Goal: Contribute content: Add original content to the website for others to see

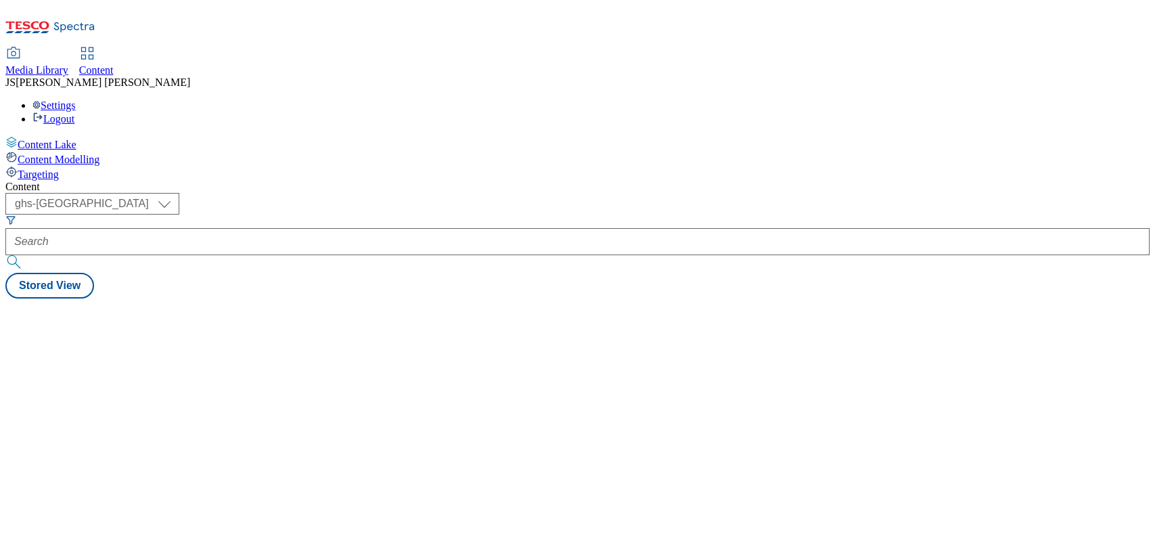
select select "ghs-[GEOGRAPHIC_DATA]"
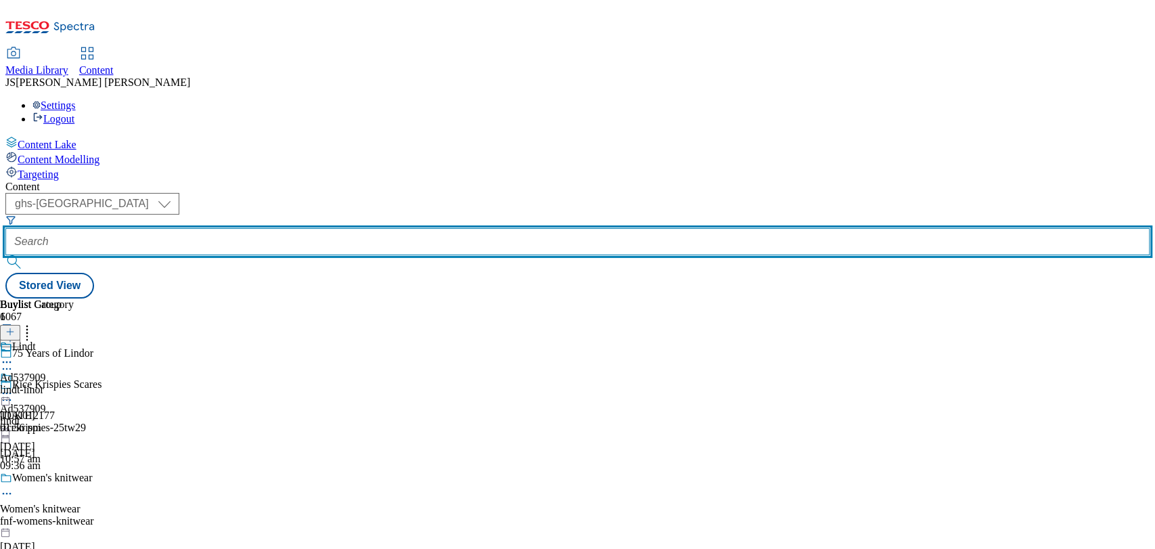
click at [316, 228] on input "text" at bounding box center [577, 241] width 1145 height 27
paste input "541461"
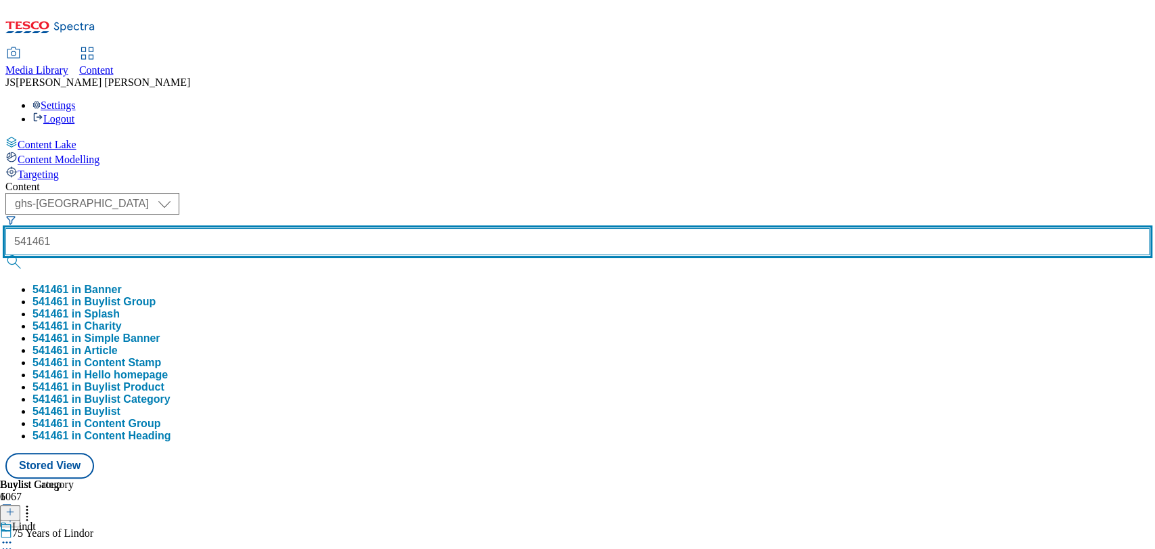
type input "541461"
click at [5, 255] on button "submit" at bounding box center [14, 262] width 19 height 14
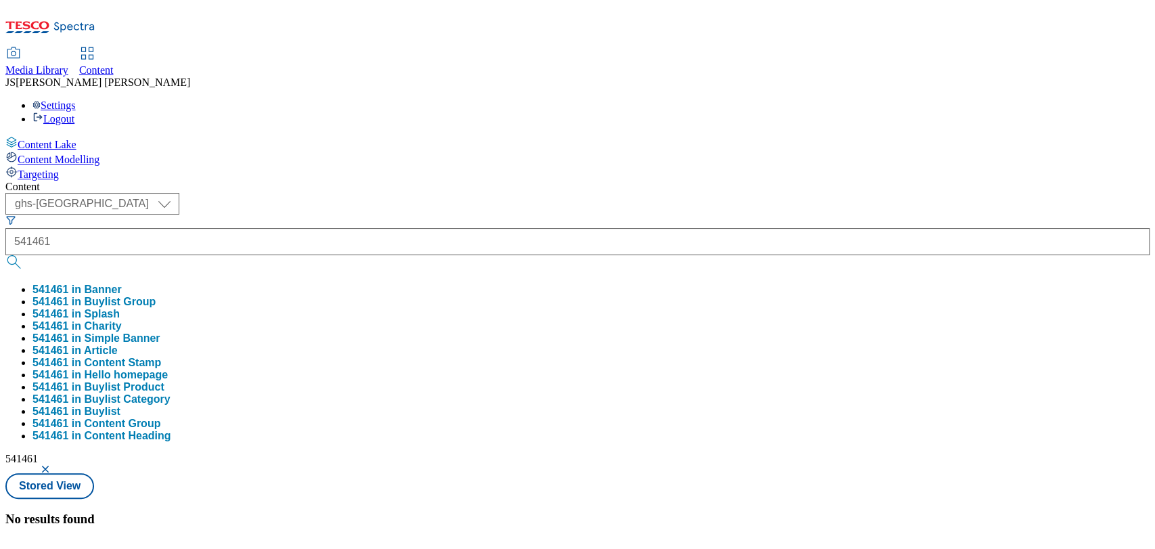
click at [95, 45] on icon at bounding box center [87, 53] width 16 height 16
select select "ghs-[GEOGRAPHIC_DATA]"
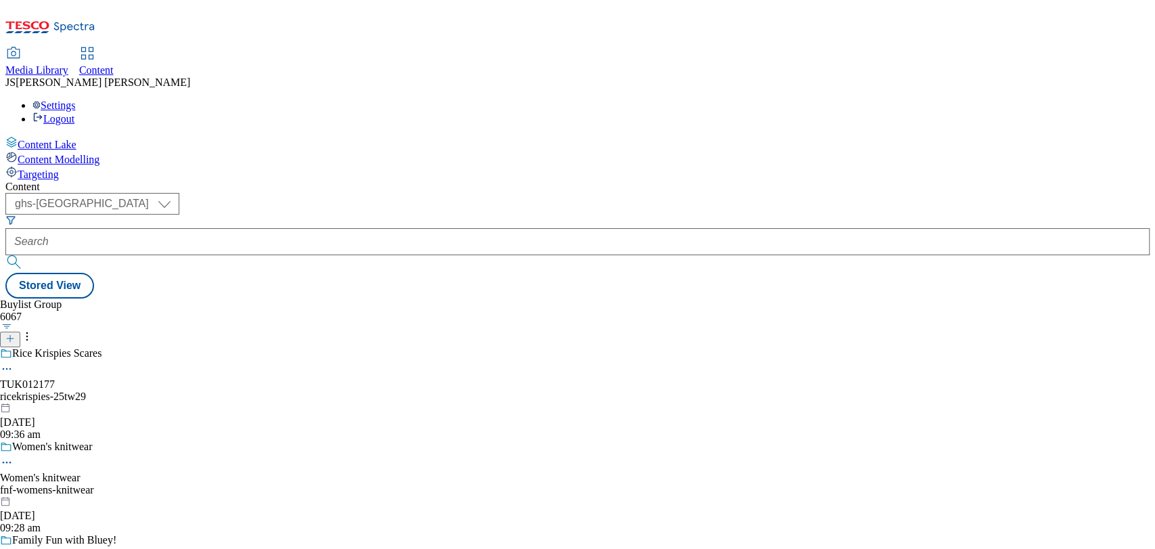
click at [15, 334] on icon at bounding box center [9, 338] width 9 height 9
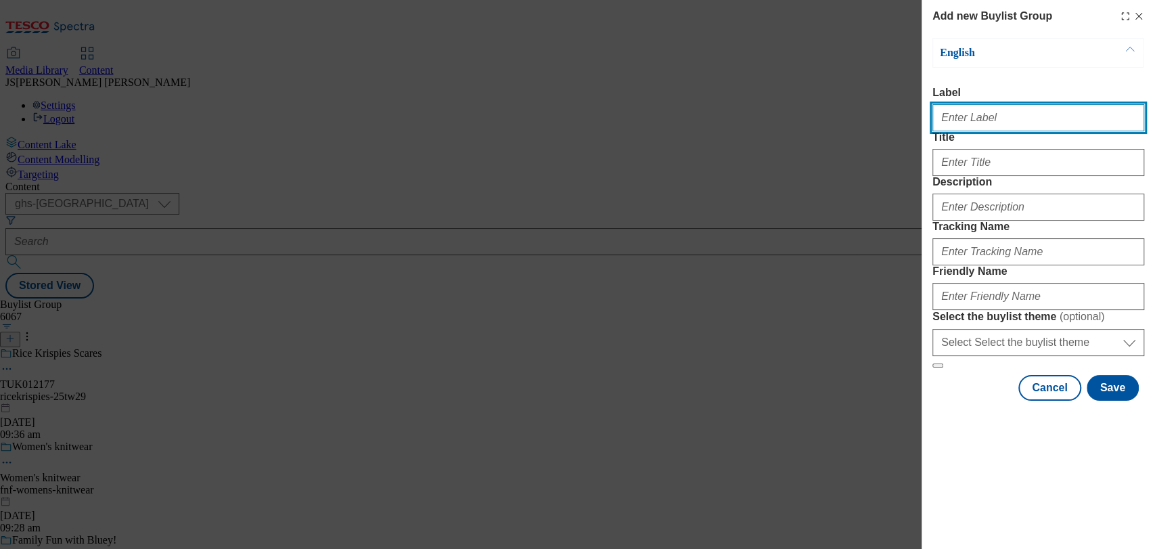
click at [1070, 118] on input "Label" at bounding box center [1039, 117] width 212 height 27
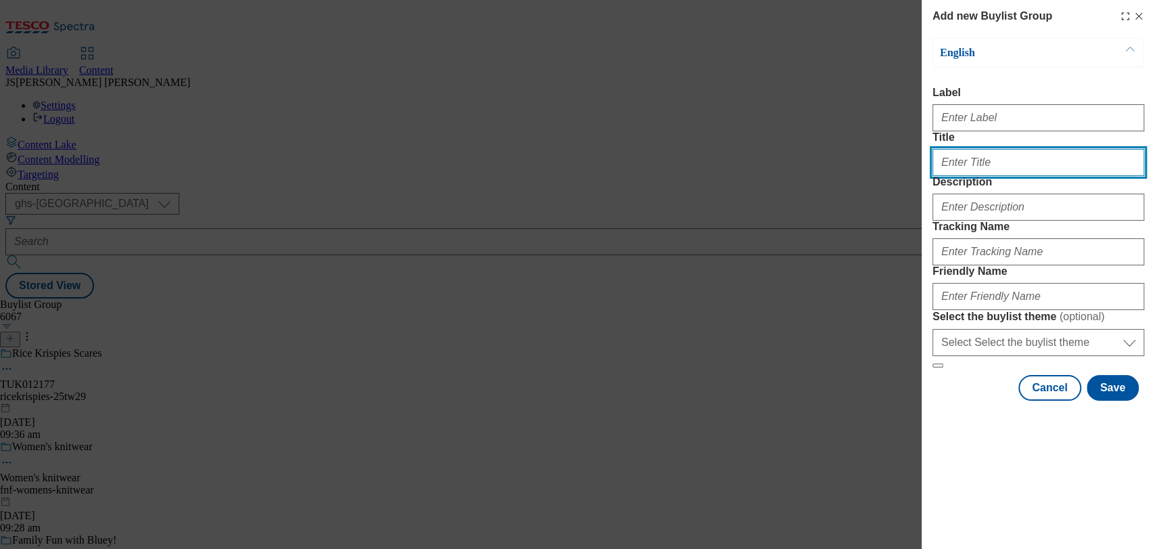
click at [953, 175] on input "Title" at bounding box center [1039, 162] width 212 height 27
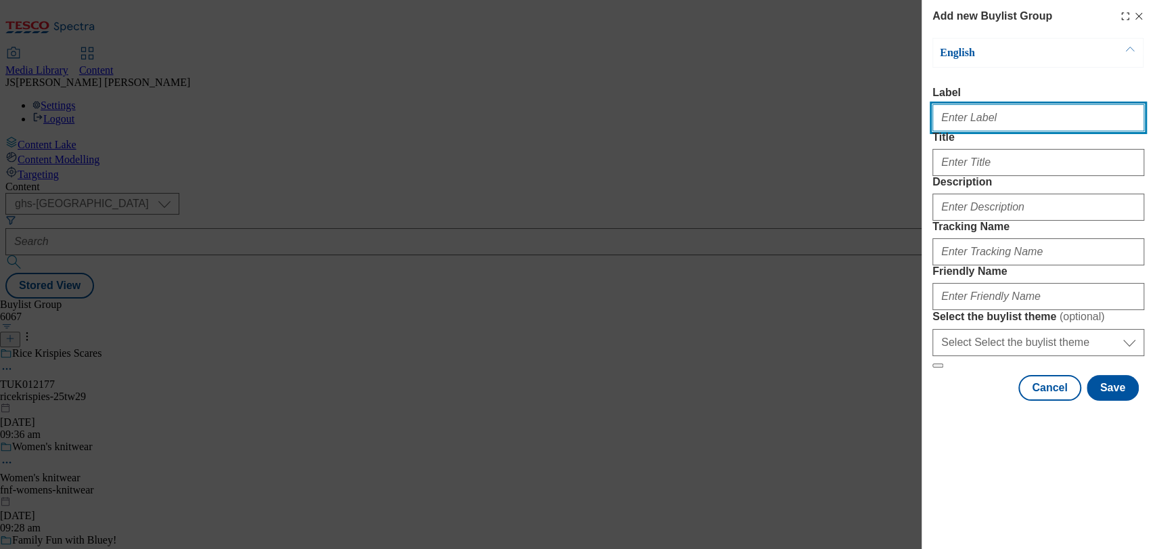
click at [991, 128] on input "Label" at bounding box center [1039, 117] width 212 height 27
paste input "541461"
type input "541461"
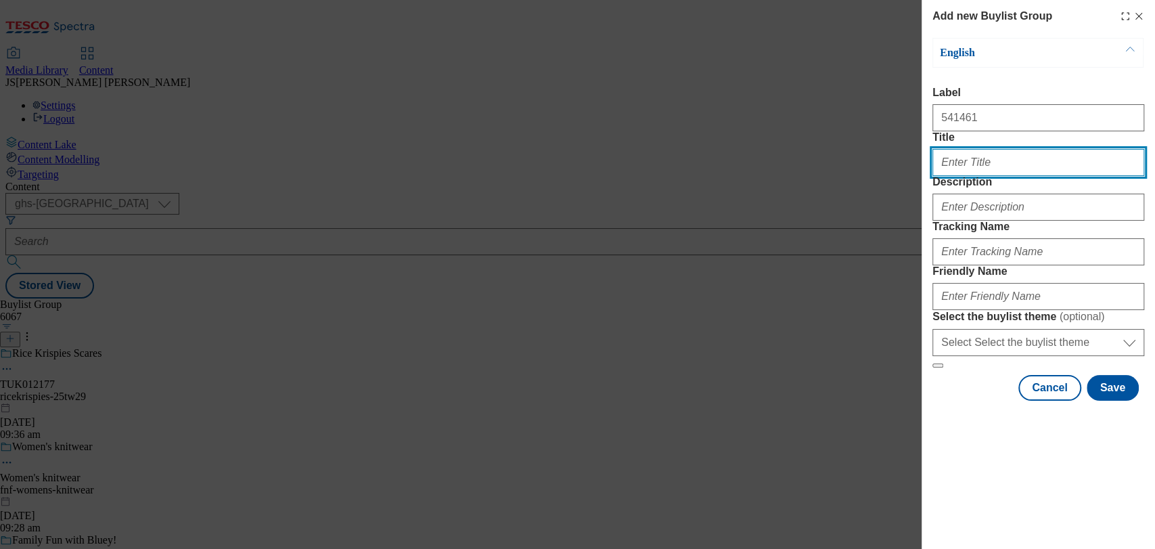
click at [996, 176] on input "Title" at bounding box center [1039, 162] width 212 height 27
type input "e"
type input "Heinz Pasta Sauce"
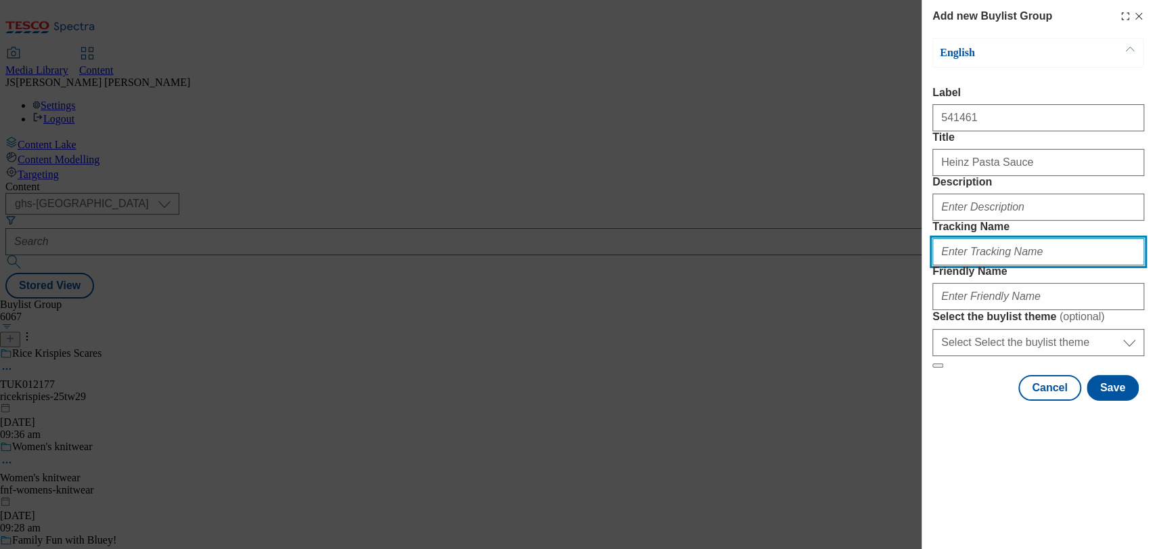
click at [1049, 265] on input "Tracking Name" at bounding box center [1039, 251] width 212 height 27
paste input "541461"
type input "DH_541461"
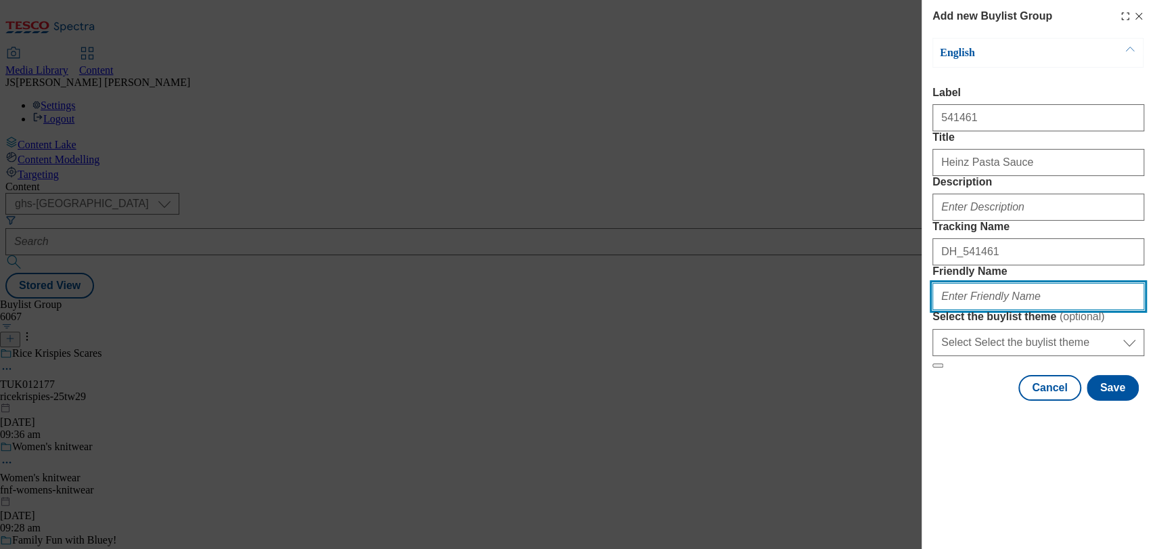
drag, startPoint x: 1036, startPoint y: 399, endPoint x: 992, endPoint y: 349, distance: 67.6
click at [1036, 310] on input "Friendly Name" at bounding box center [1039, 296] width 212 height 27
type input "heinz-25tw28"
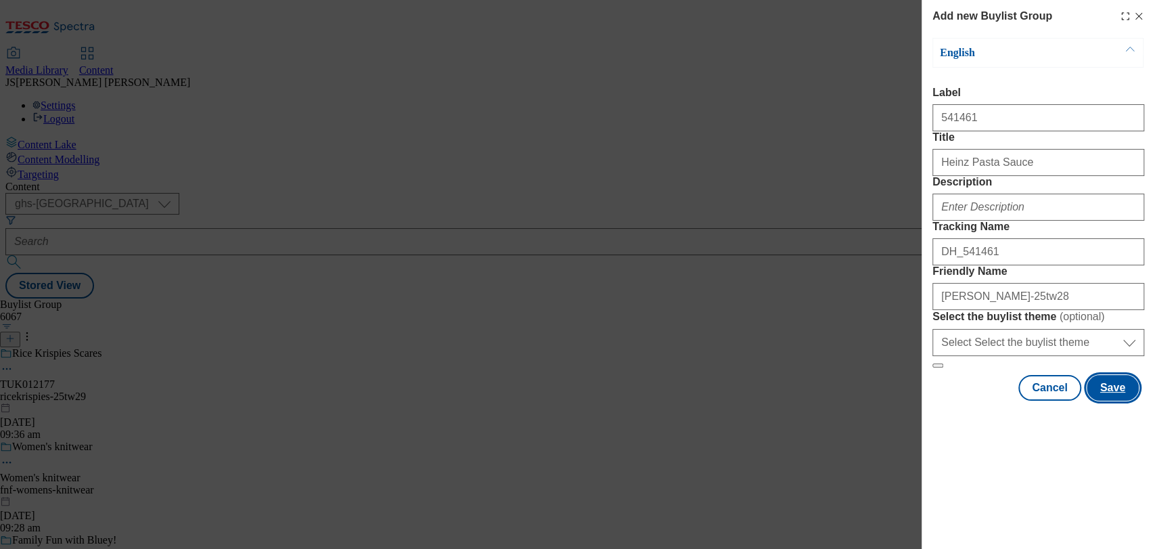
click at [1118, 401] on button "Save" at bounding box center [1113, 388] width 52 height 26
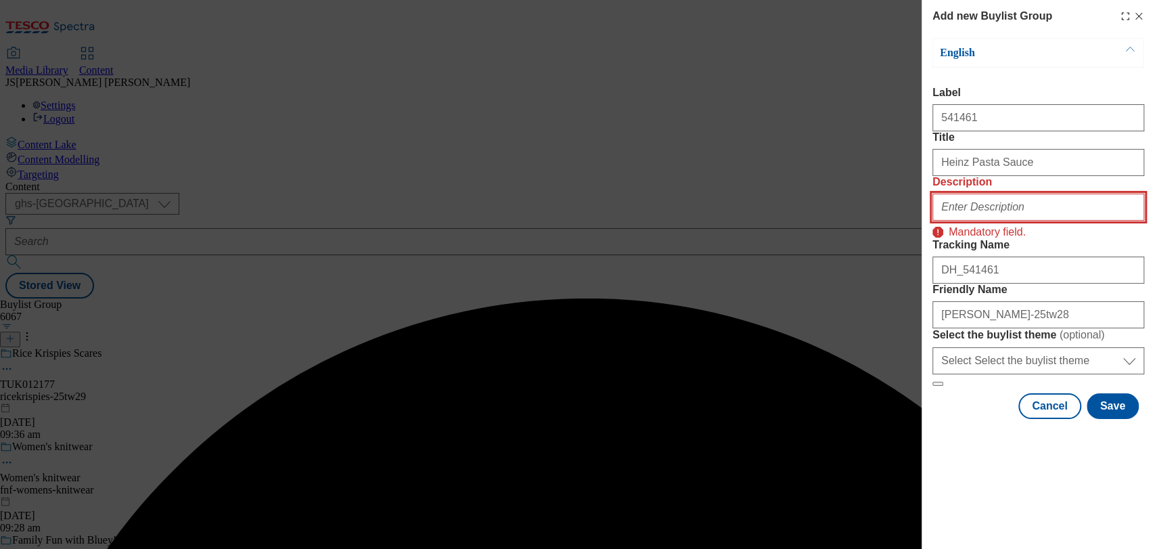
drag, startPoint x: 1007, startPoint y: 265, endPoint x: 979, endPoint y: 247, distance: 32.9
click at [1007, 221] on input "Description" at bounding box center [1039, 207] width 212 height 27
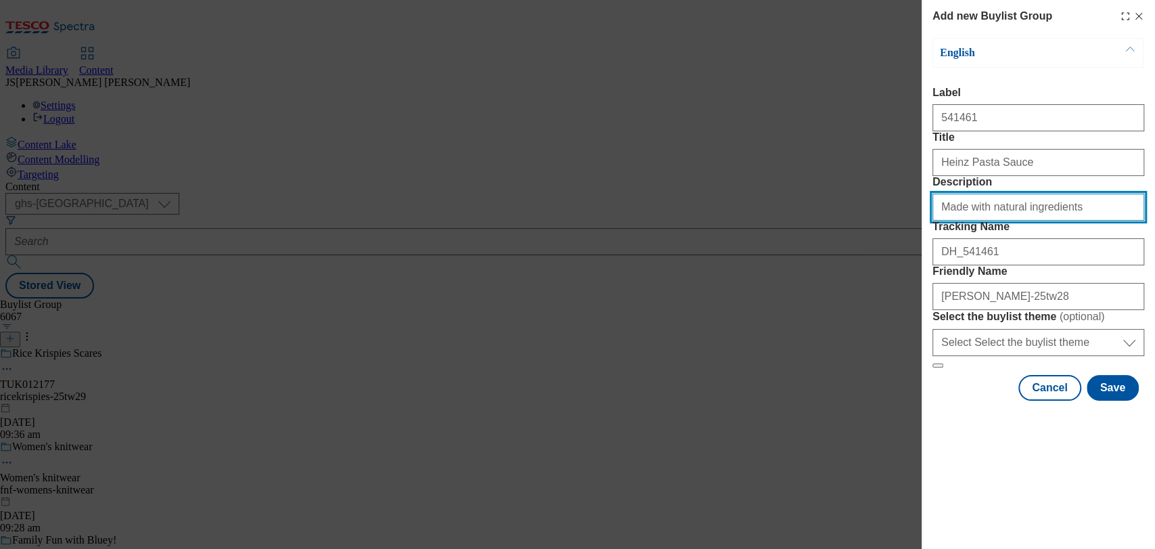
type input "Made with natural ingredients"
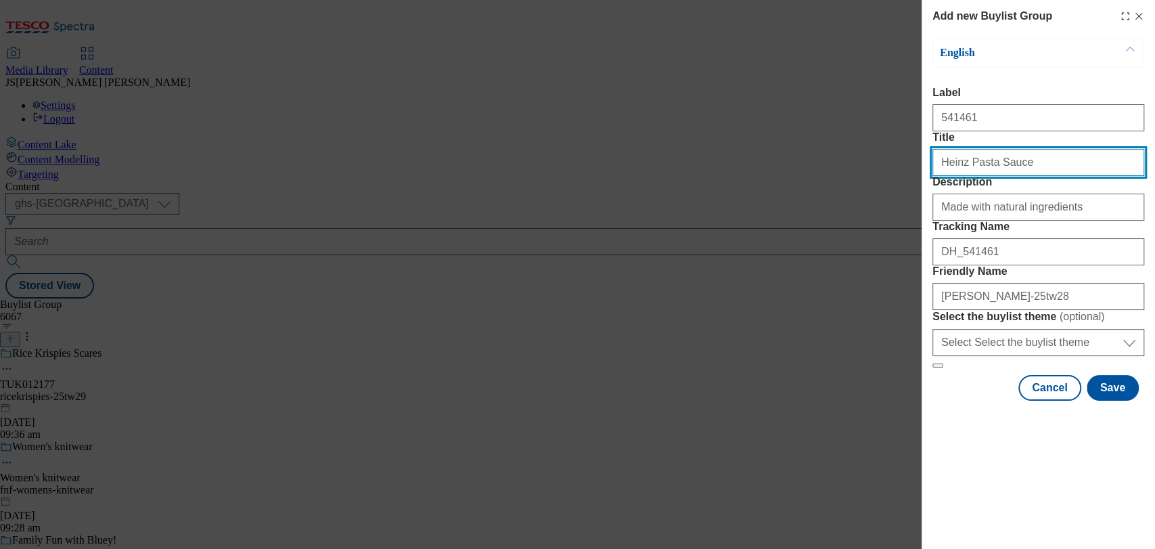
click at [965, 176] on input "Heinz Pasta Sauce" at bounding box center [1039, 162] width 212 height 27
click at [990, 176] on input "Heinz pasta Sauce" at bounding box center [1039, 162] width 212 height 27
type input "Heinz pasta sauce"
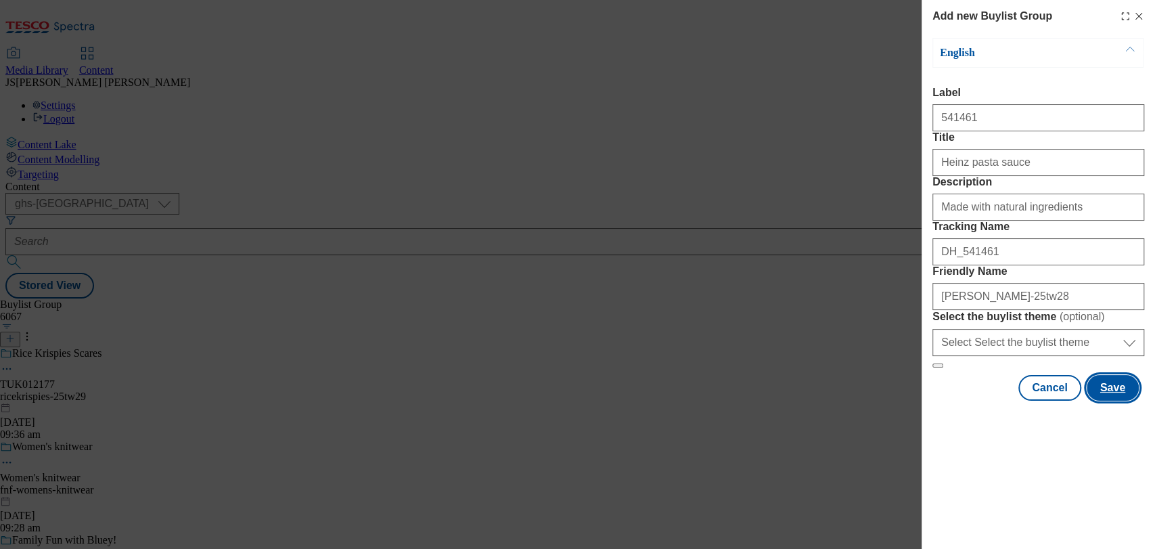
click at [1120, 401] on button "Save" at bounding box center [1113, 388] width 52 height 26
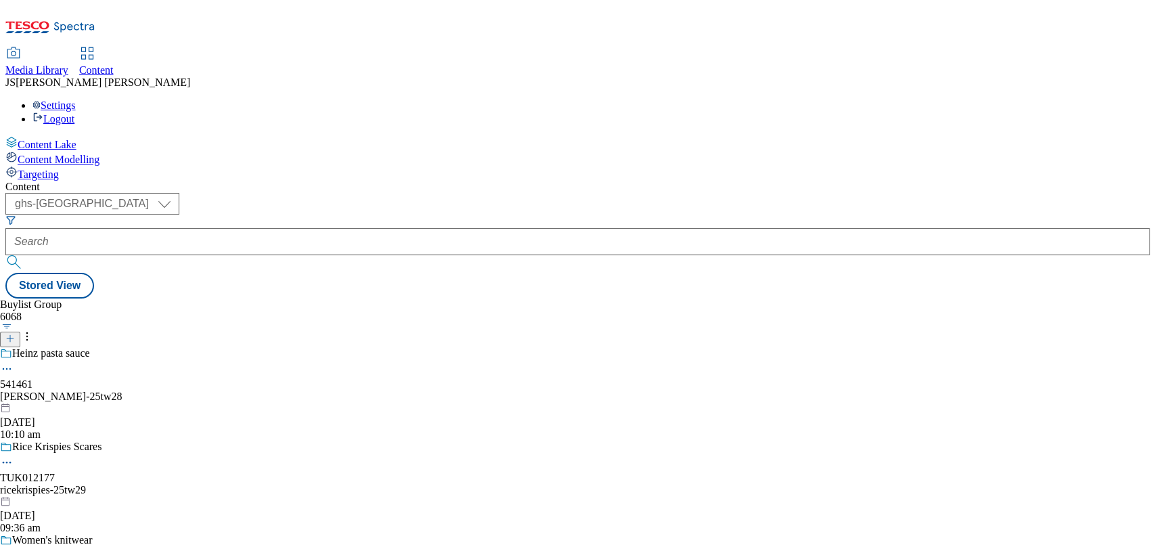
click at [219, 347] on div "Heinz pasta sauce 541461 heinz-25tw28 28 Aug 2025 10:10 am" at bounding box center [109, 393] width 219 height 93
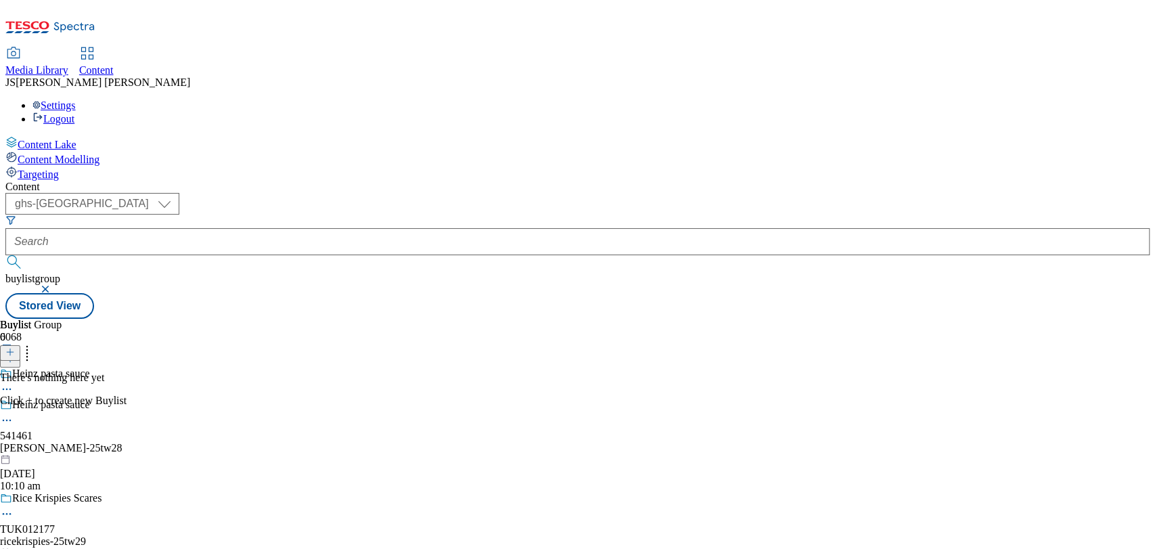
click at [15, 347] on icon at bounding box center [9, 351] width 9 height 9
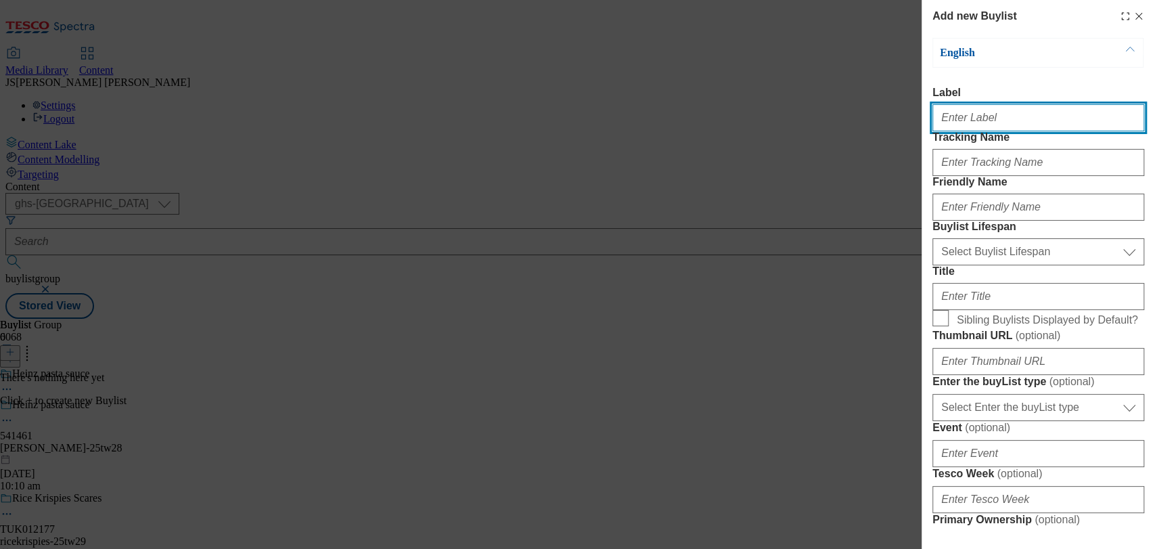
click at [975, 114] on input "Label" at bounding box center [1039, 117] width 212 height 27
paste input "541461"
type input "541461"
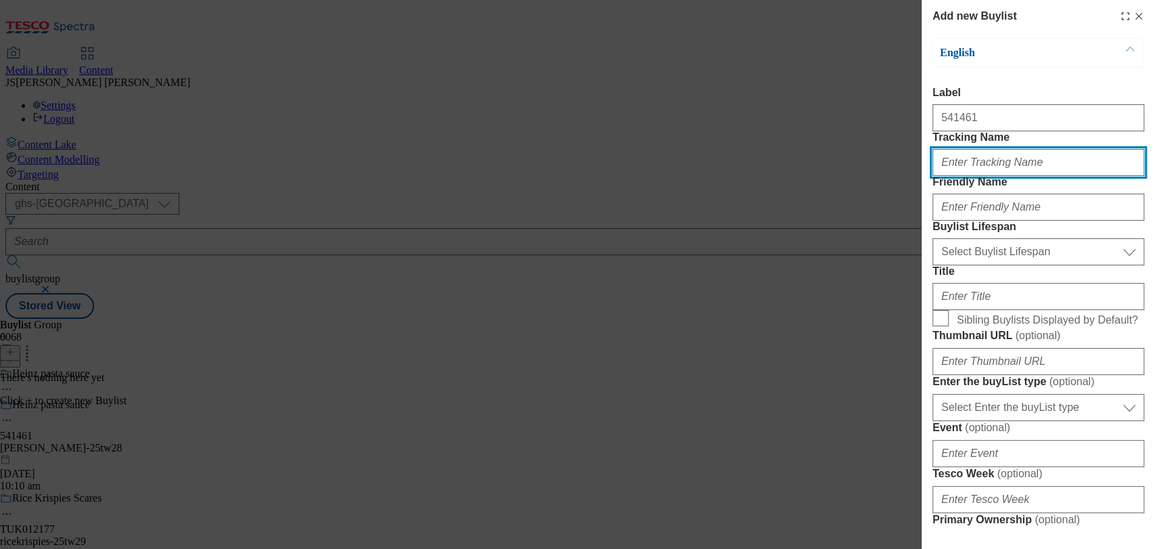
click at [994, 176] on input "Tracking Name" at bounding box center [1039, 162] width 212 height 27
paste input "541461"
type input "DH_541461"
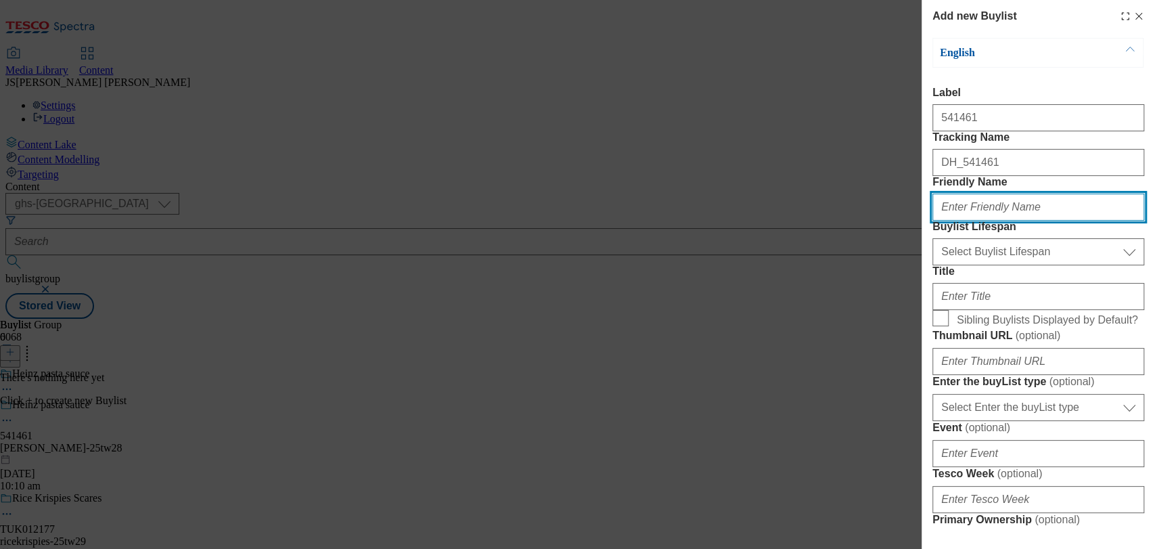
click at [1009, 221] on input "Friendly Name" at bounding box center [1039, 207] width 212 height 27
type input "heinz-25tw28"
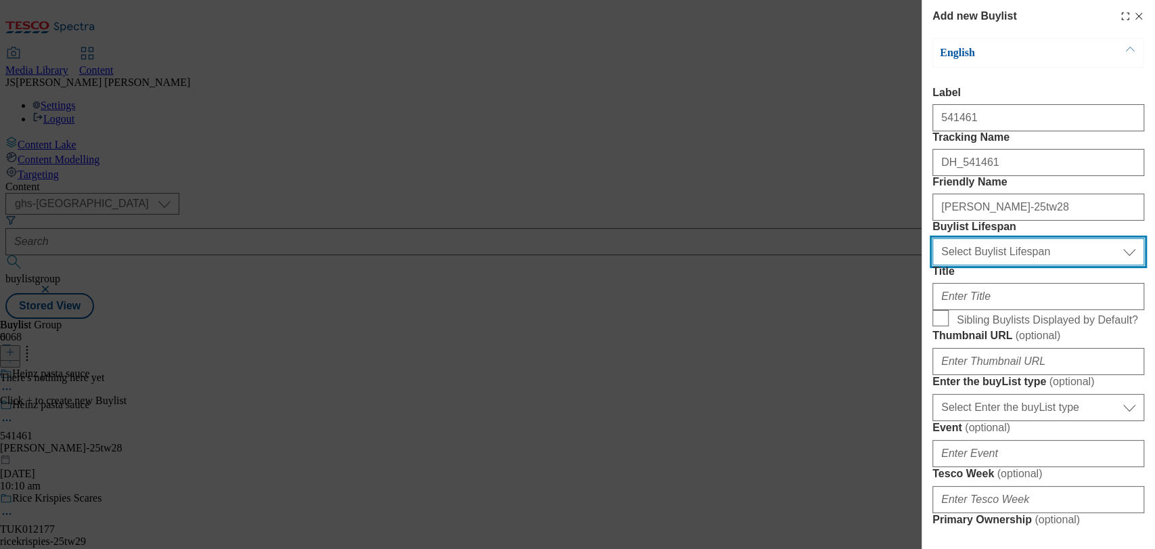
click at [1107, 265] on select "Select Buylist Lifespan evergreen seasonal tactical" at bounding box center [1039, 251] width 212 height 27
select select "evergreen"
click at [933, 265] on select "Select Buylist Lifespan evergreen seasonal tactical" at bounding box center [1039, 251] width 212 height 27
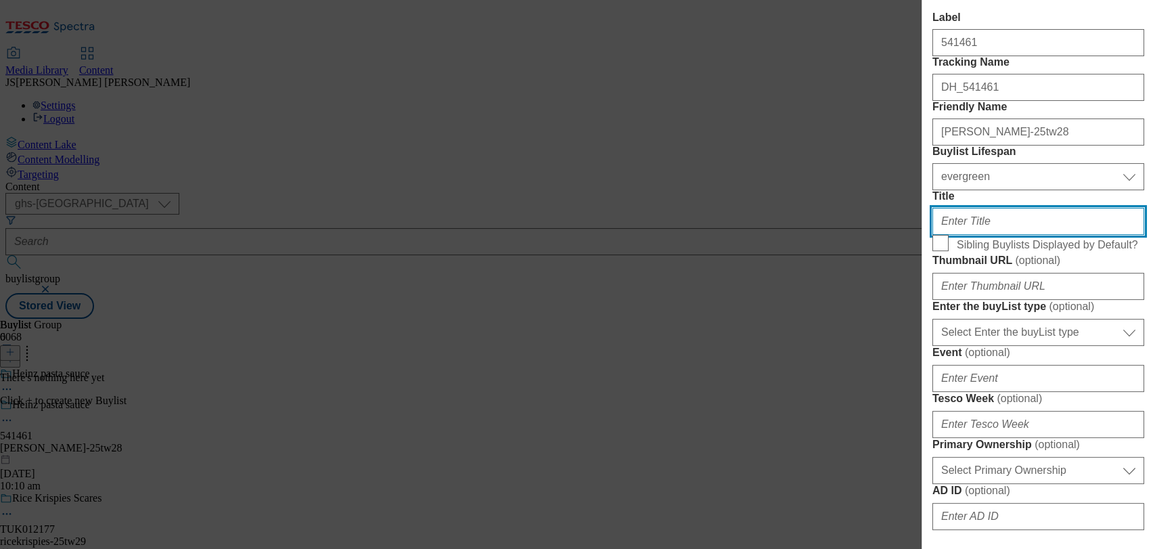
click at [996, 235] on input "Title" at bounding box center [1039, 221] width 212 height 27
type input "Made with natural ingredients"
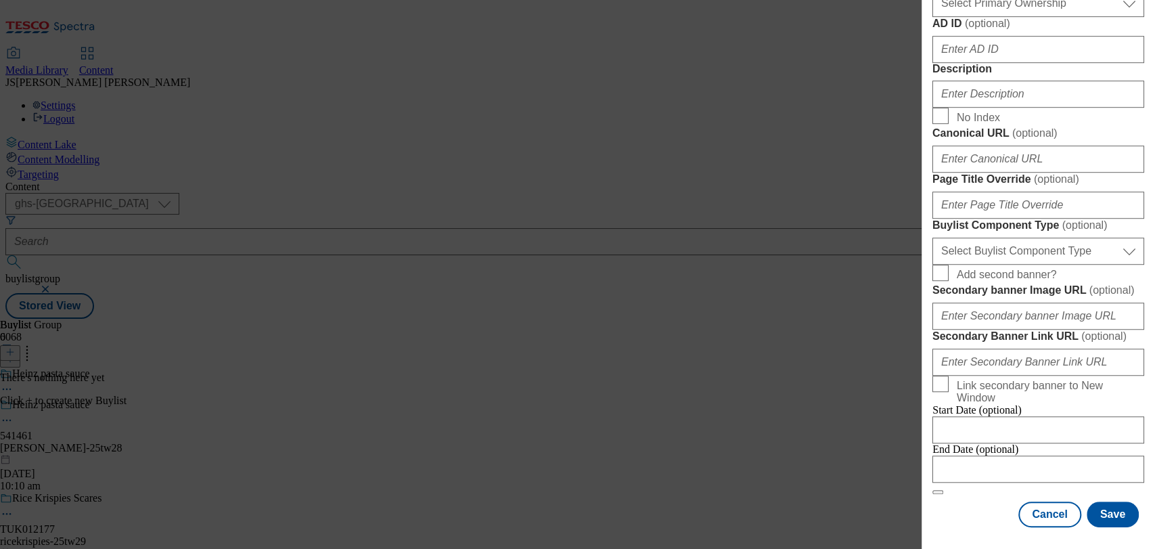
scroll to position [752, 0]
click at [1004, 108] on input "Description" at bounding box center [1039, 94] width 212 height 27
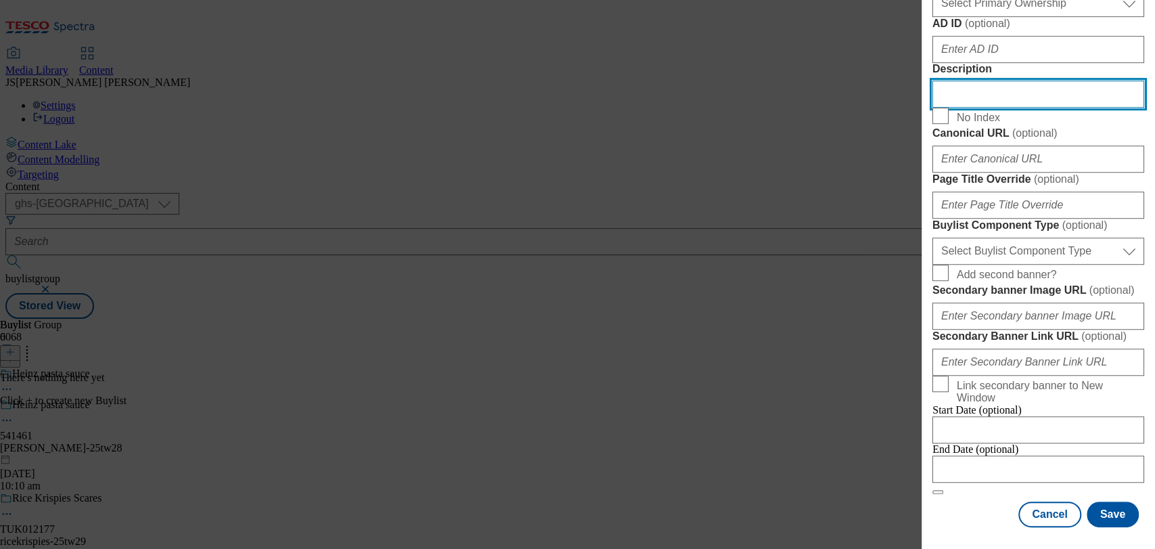
scroll to position [1045, 0]
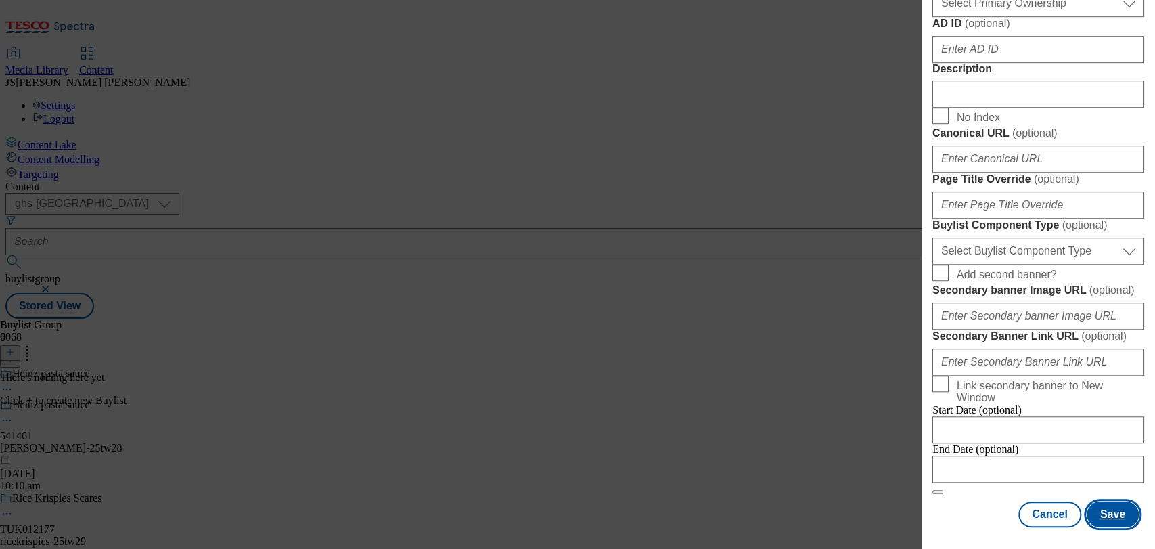
click at [1119, 502] on button "Save" at bounding box center [1113, 515] width 52 height 26
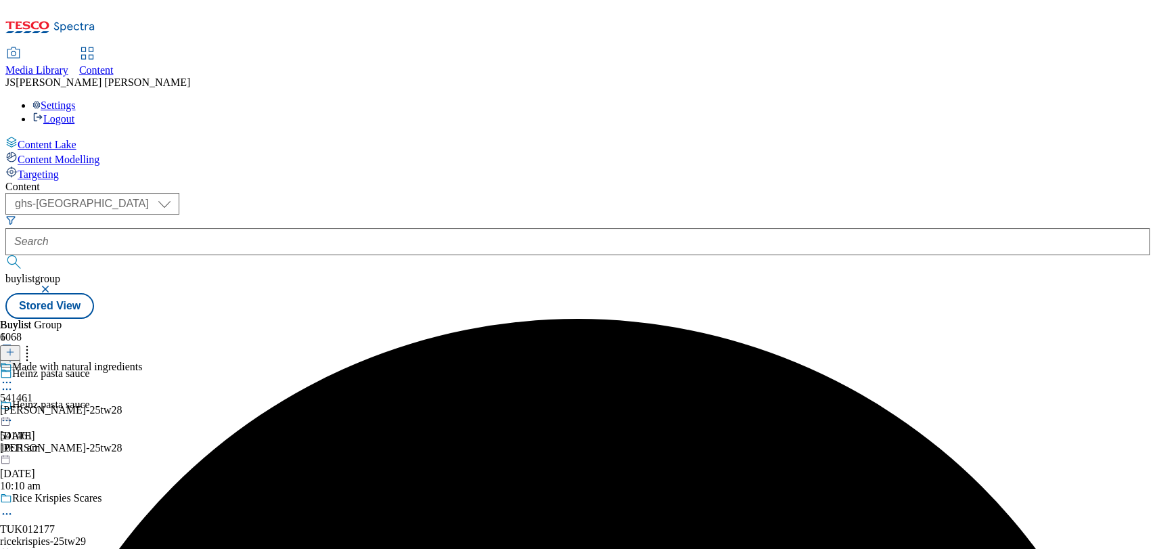
click at [142, 404] on div "heinz-25tw28" at bounding box center [71, 410] width 142 height 12
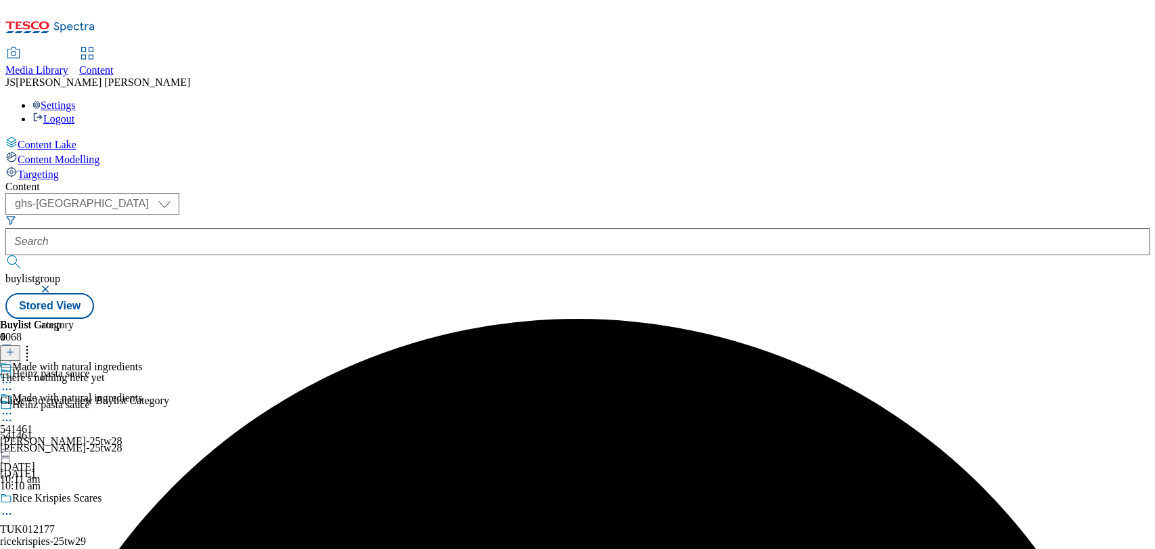
click at [20, 345] on button at bounding box center [10, 353] width 20 height 16
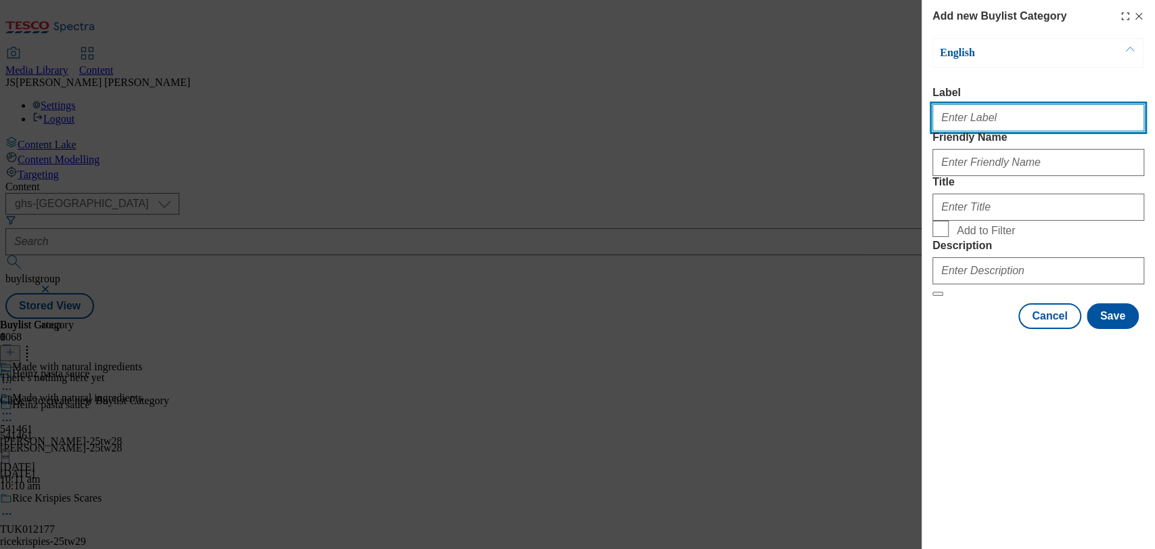
click at [977, 123] on input "Label" at bounding box center [1039, 117] width 212 height 27
paste input "541461"
type input "541461"
click at [954, 173] on div "Modal" at bounding box center [1039, 160] width 212 height 32
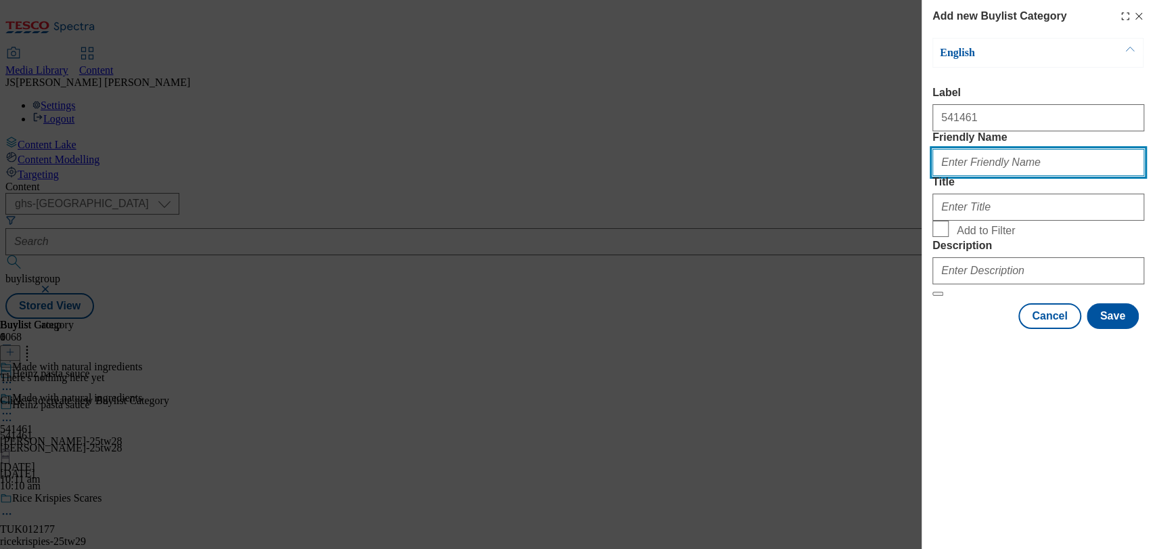
click at [961, 176] on input "Friendly Name" at bounding box center [1039, 162] width 212 height 27
type input "heinz-25tw28"
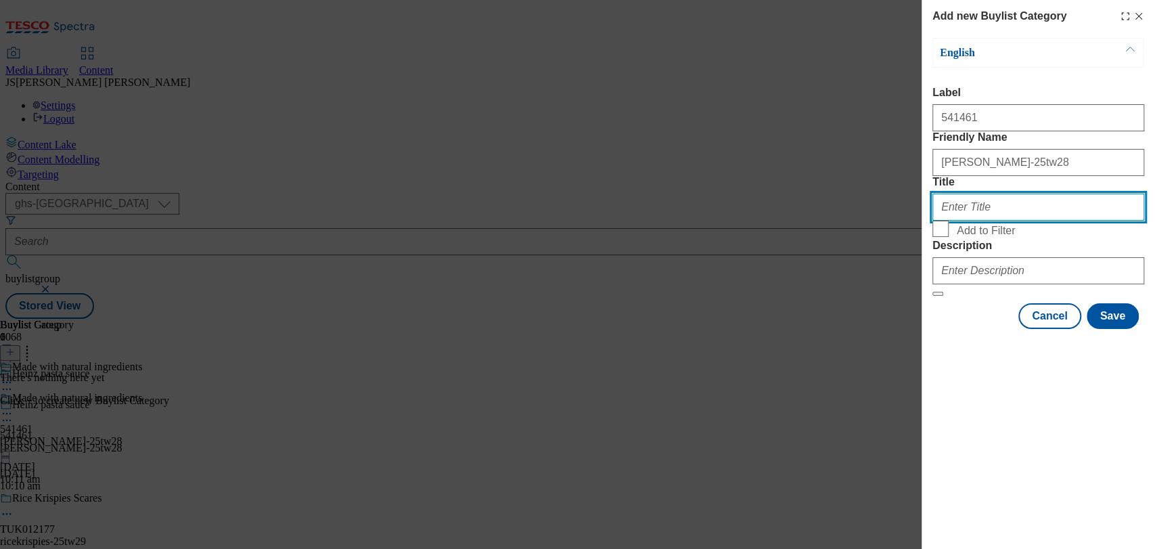
click at [1011, 221] on input "Title" at bounding box center [1039, 207] width 212 height 27
type input "Heinz pasta sauce"
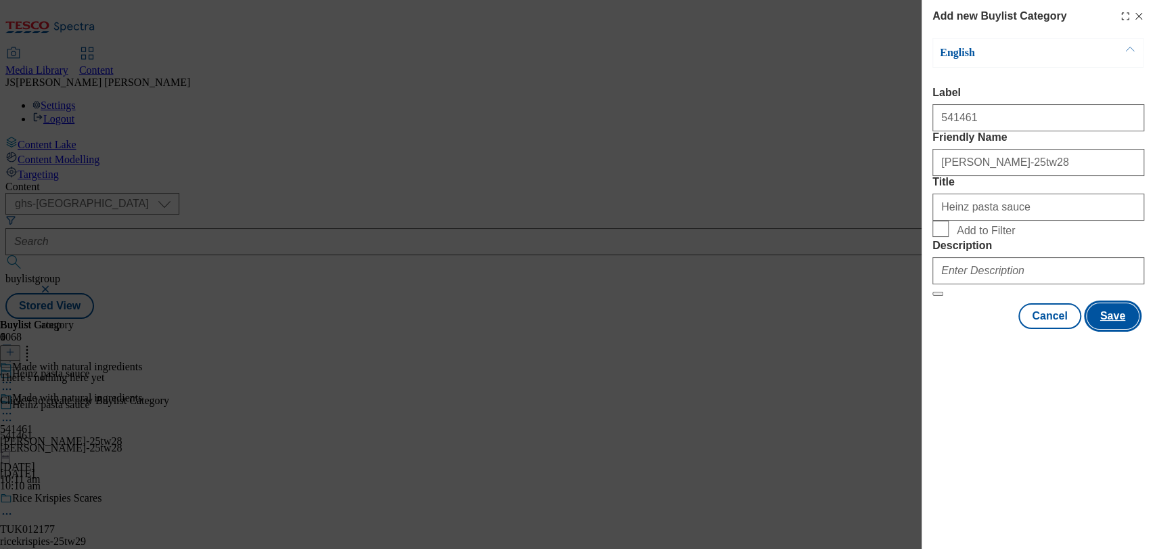
click at [1120, 329] on button "Save" at bounding box center [1113, 316] width 52 height 26
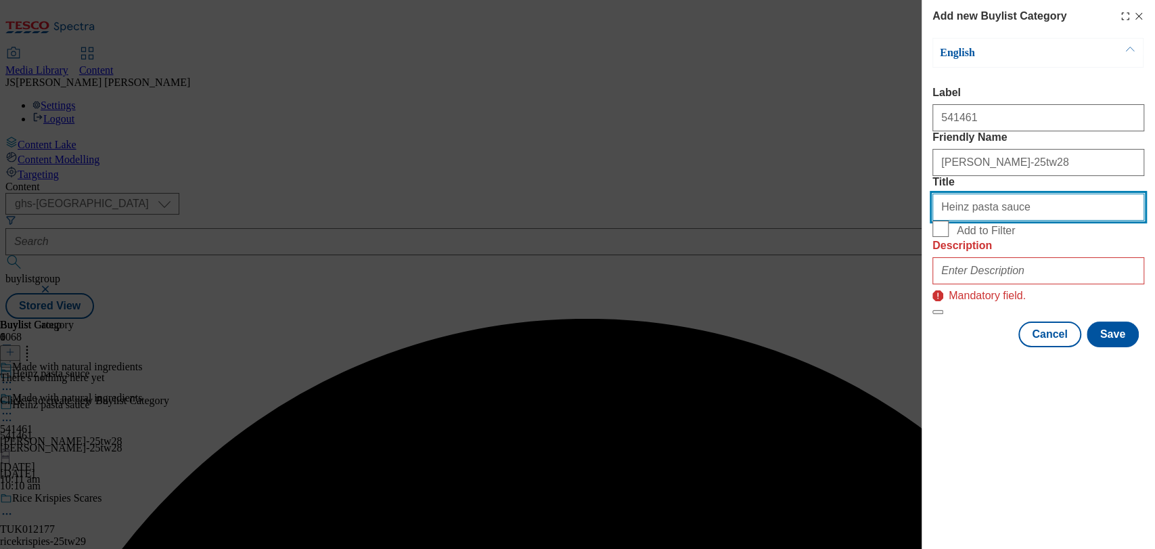
click at [988, 221] on input "Heinz pasta sauce" at bounding box center [1039, 207] width 212 height 27
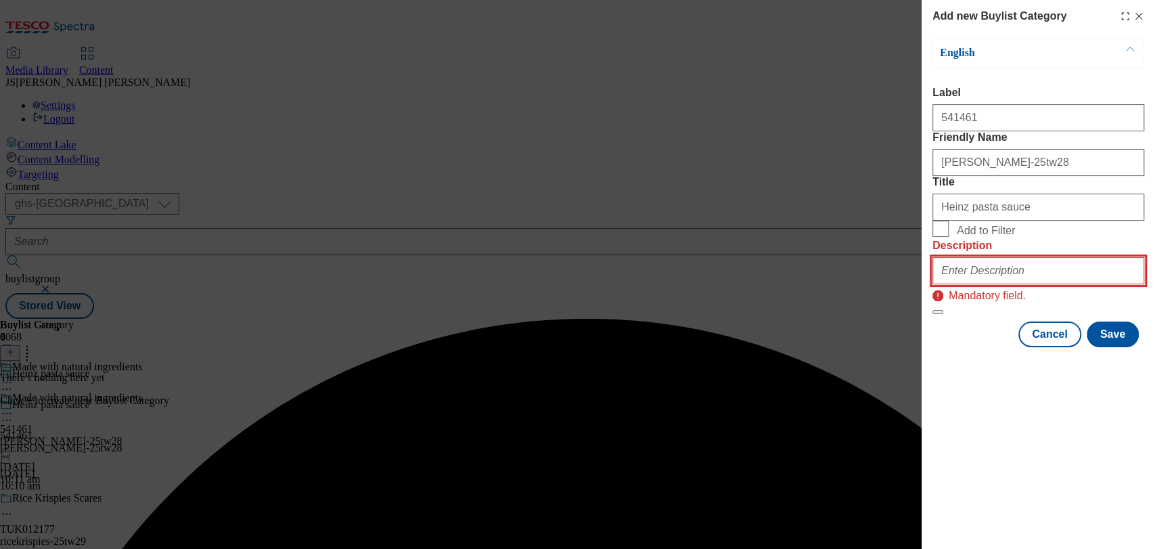
click at [1019, 284] on input "Description" at bounding box center [1039, 270] width 212 height 27
paste input "Heinz pasta sauce"
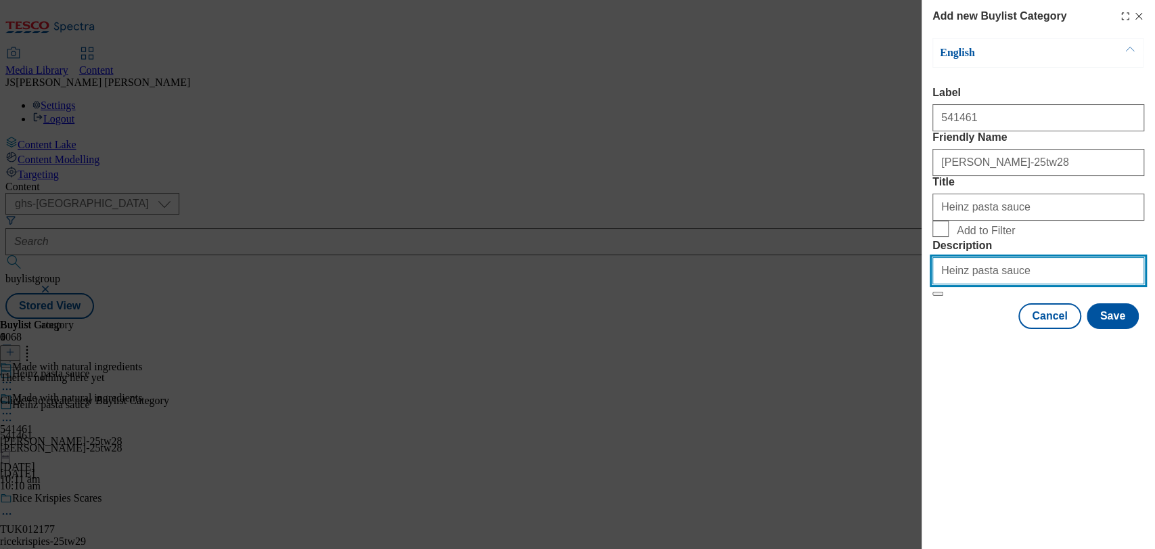
drag, startPoint x: 1047, startPoint y: 359, endPoint x: 721, endPoint y: 317, distance: 328.2
click at [721, 317] on div "Add new Buylist Category English Label 541461 Friendly Name heinz-25tw28 Title …" at bounding box center [577, 274] width 1155 height 549
type input "Made with natural ingredients"
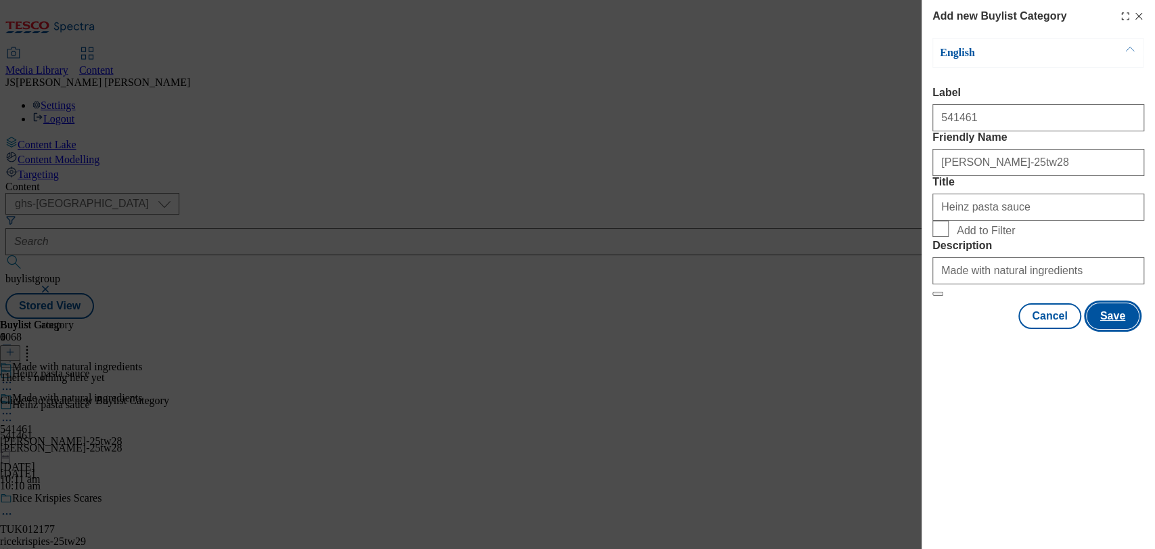
click at [1120, 329] on button "Save" at bounding box center [1113, 316] width 52 height 26
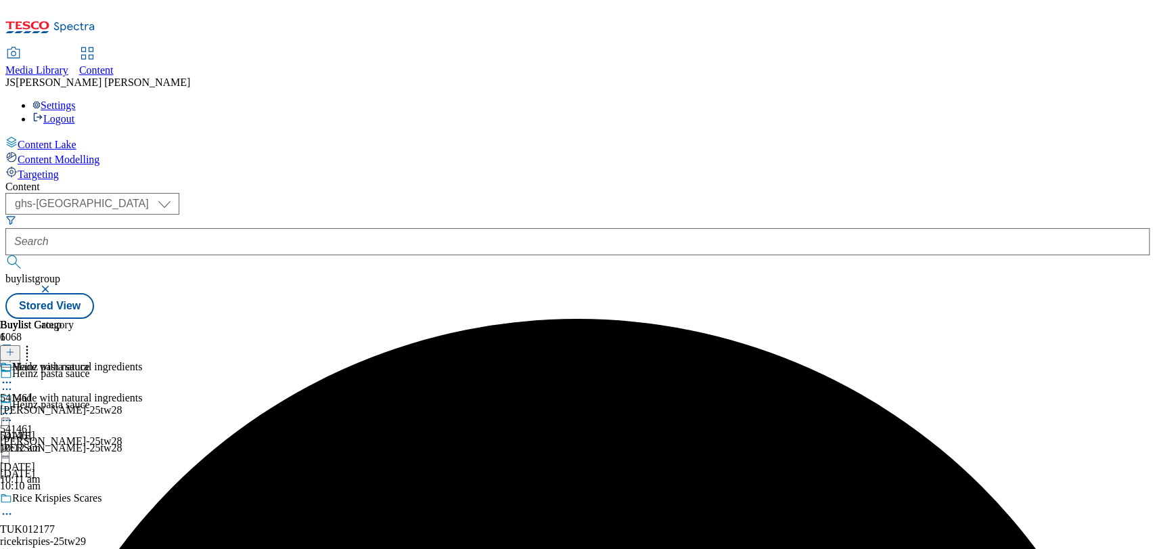
click at [122, 376] on div at bounding box center [61, 384] width 122 height 16
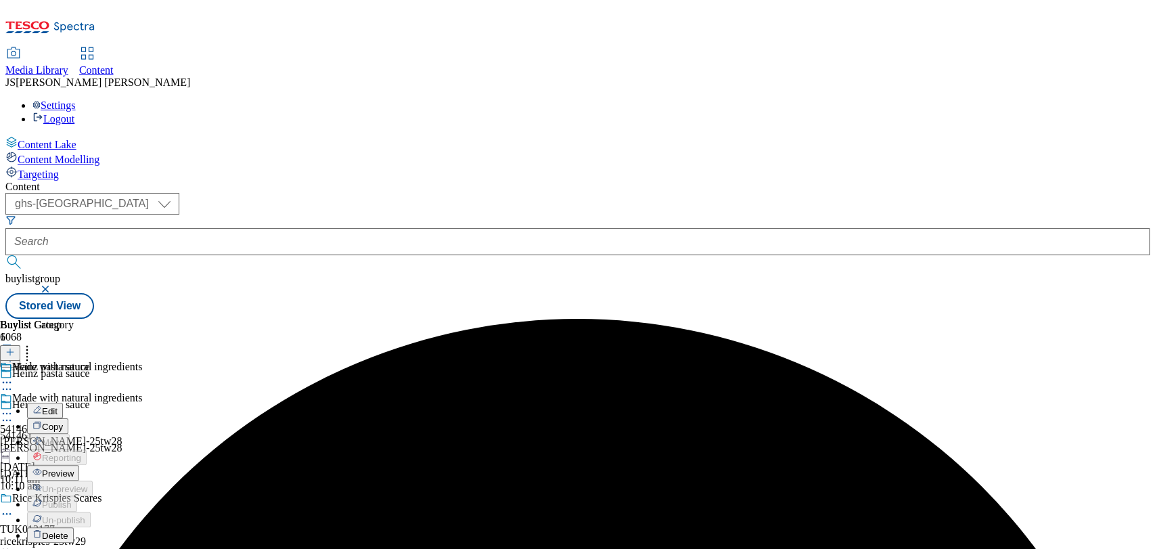
click at [935, 319] on div "Buylist Group 6068 Heinz pasta sauce Heinz pasta sauce 541461 heinz-25tw28 28 A…" at bounding box center [577, 319] width 1145 height 0
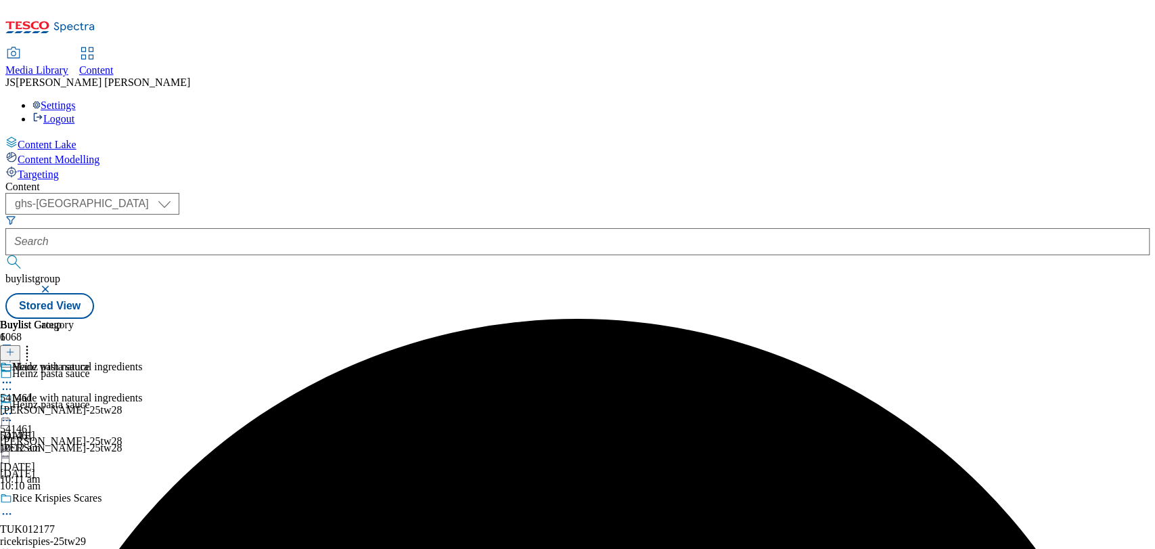
click at [122, 404] on div "heinz-25tw28" at bounding box center [61, 410] width 122 height 12
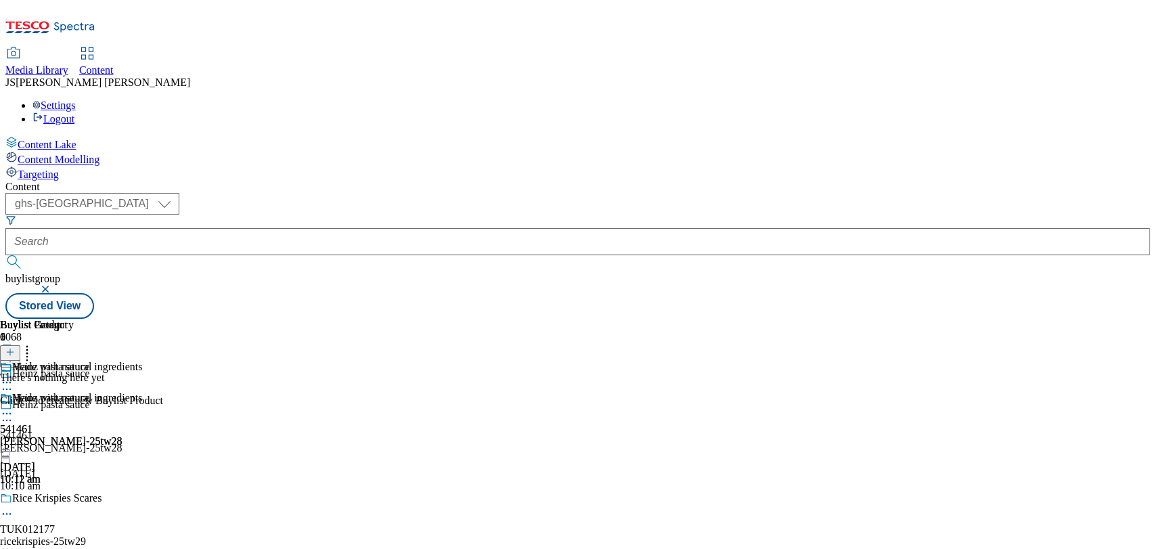
click at [20, 345] on button at bounding box center [10, 353] width 20 height 16
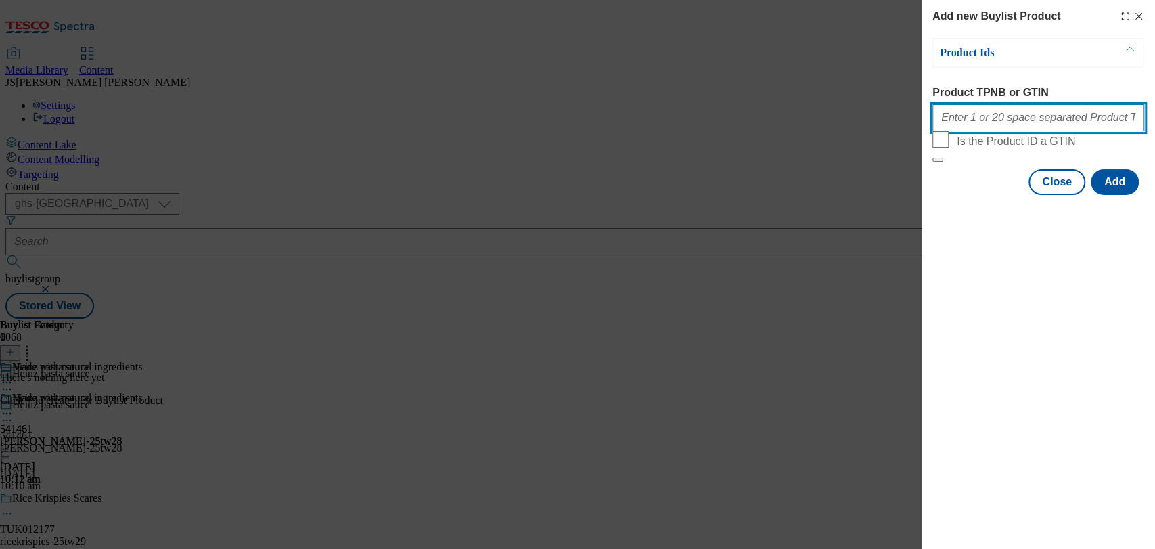
click at [1031, 115] on input "Product TPNB or GTIN" at bounding box center [1039, 117] width 212 height 27
paste input "96816473"
type input "96816473"
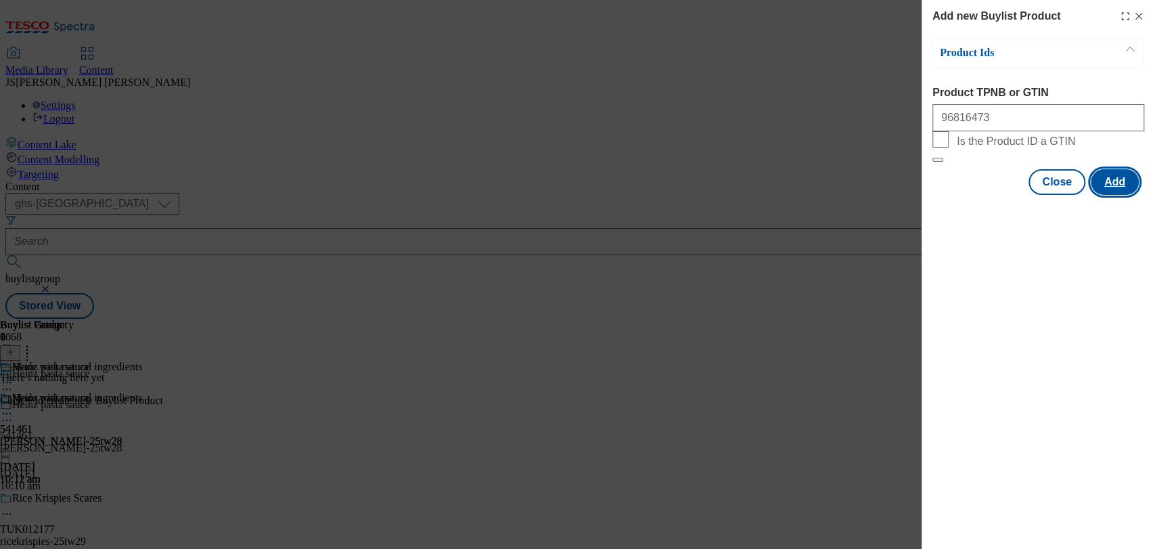
click at [1114, 195] on button "Add" at bounding box center [1115, 182] width 48 height 26
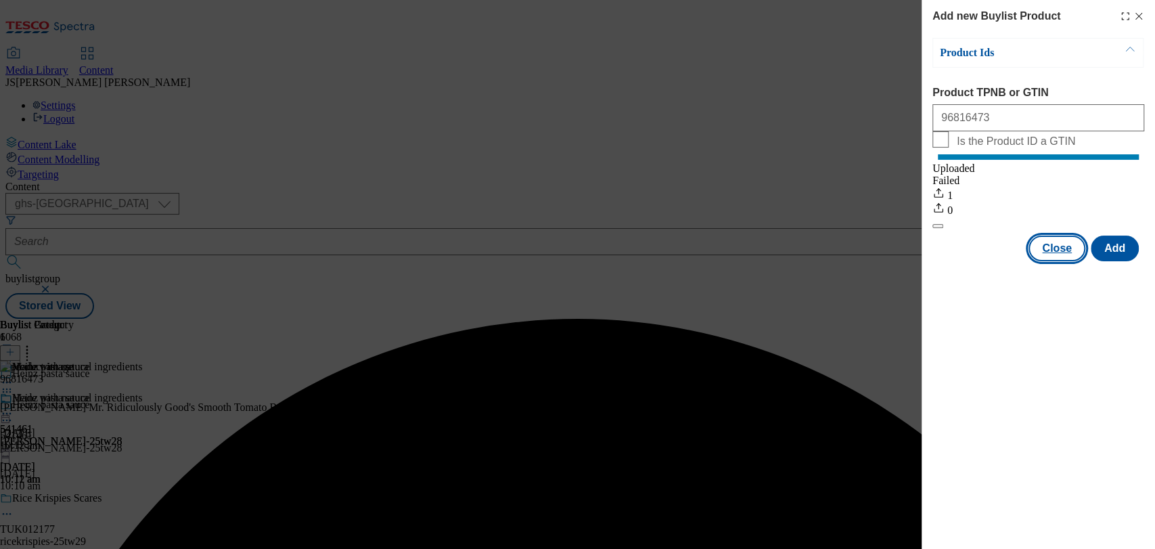
click at [1054, 255] on button "Close" at bounding box center [1057, 249] width 57 height 26
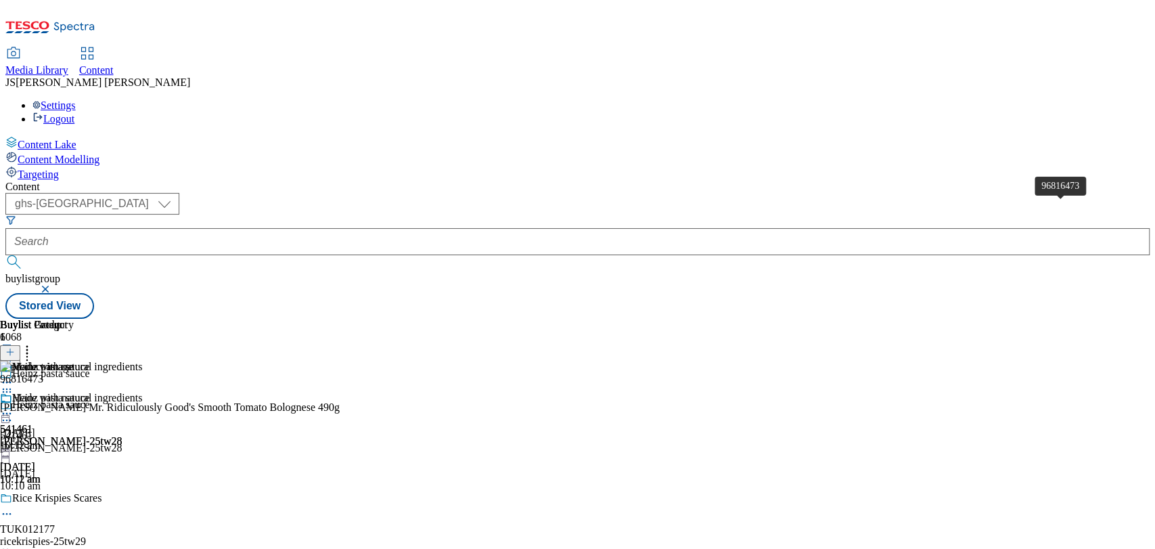
click at [43, 373] on div "96816473" at bounding box center [21, 379] width 43 height 12
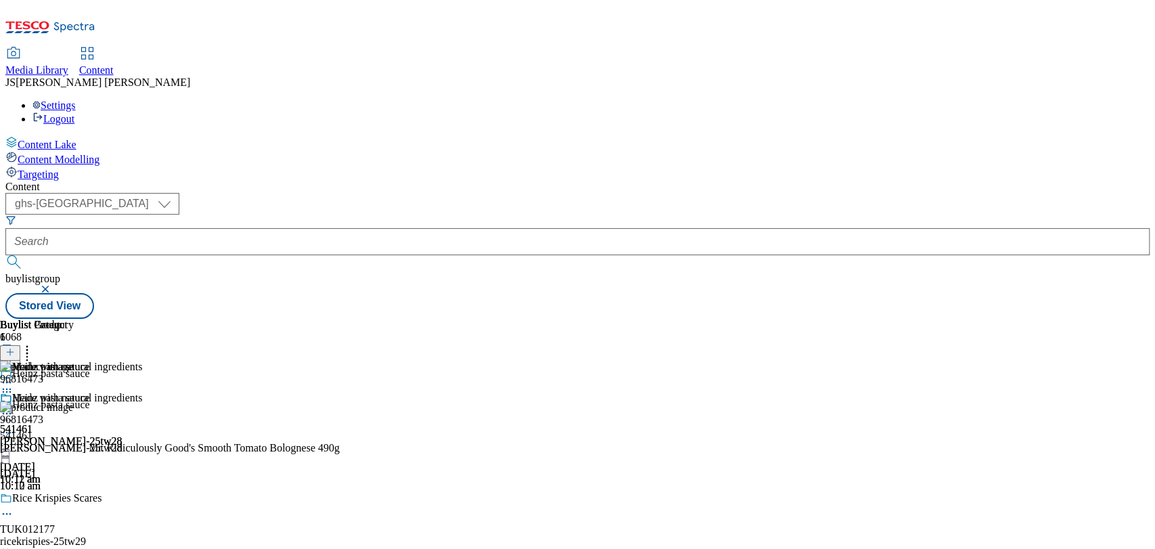
click at [122, 407] on div at bounding box center [61, 415] width 122 height 16
click at [74, 500] on span "Preview" at bounding box center [58, 505] width 32 height 10
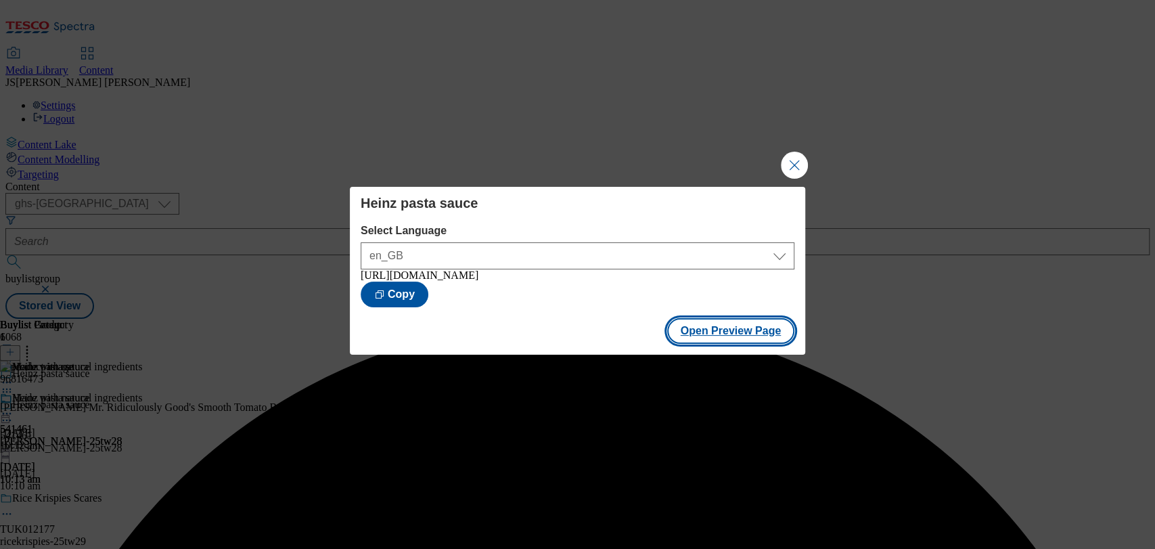
click at [736, 335] on button "Open Preview Page" at bounding box center [731, 331] width 128 height 26
click at [791, 162] on button "Close Modal" at bounding box center [794, 165] width 27 height 27
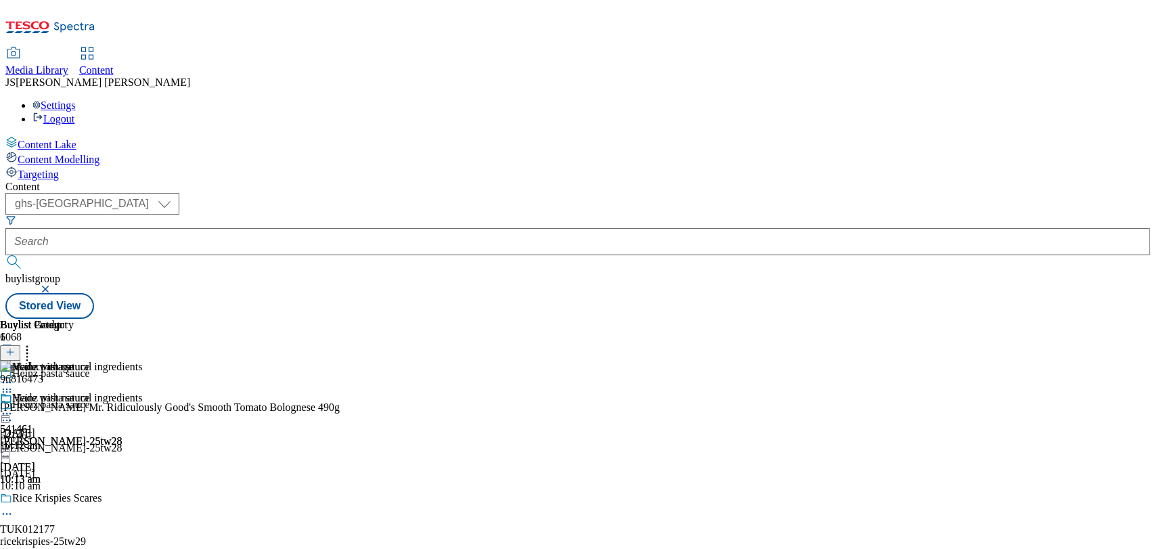
click at [14, 407] on icon at bounding box center [7, 414] width 14 height 14
click at [72, 546] on span "Publish" at bounding box center [57, 551] width 30 height 10
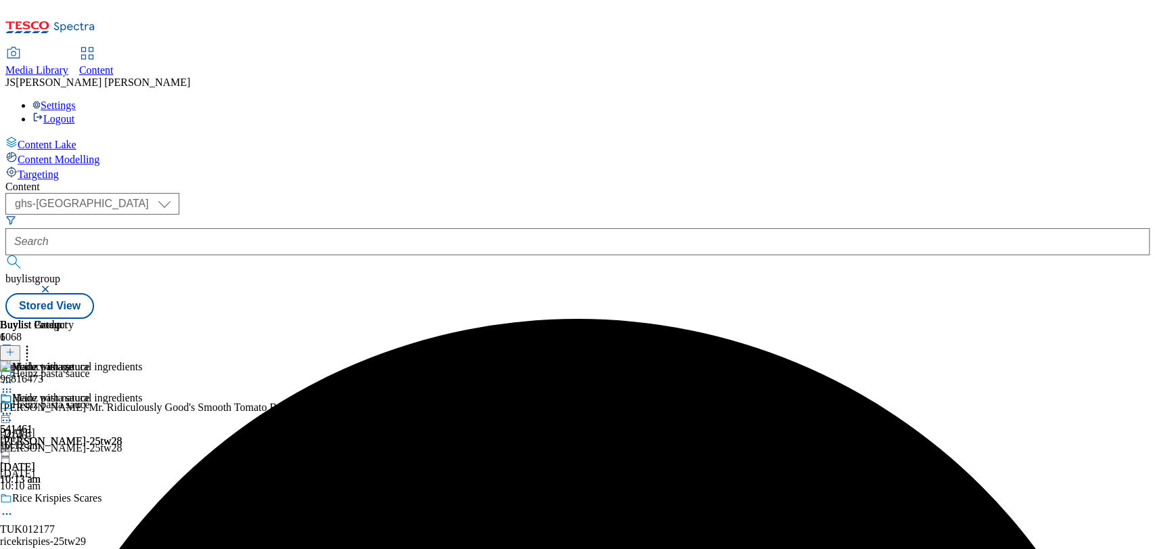
click at [12, 413] on circle at bounding box center [10, 414] width 2 height 2
click at [112, 531] on span "Open Preview Url" at bounding box center [77, 536] width 70 height 10
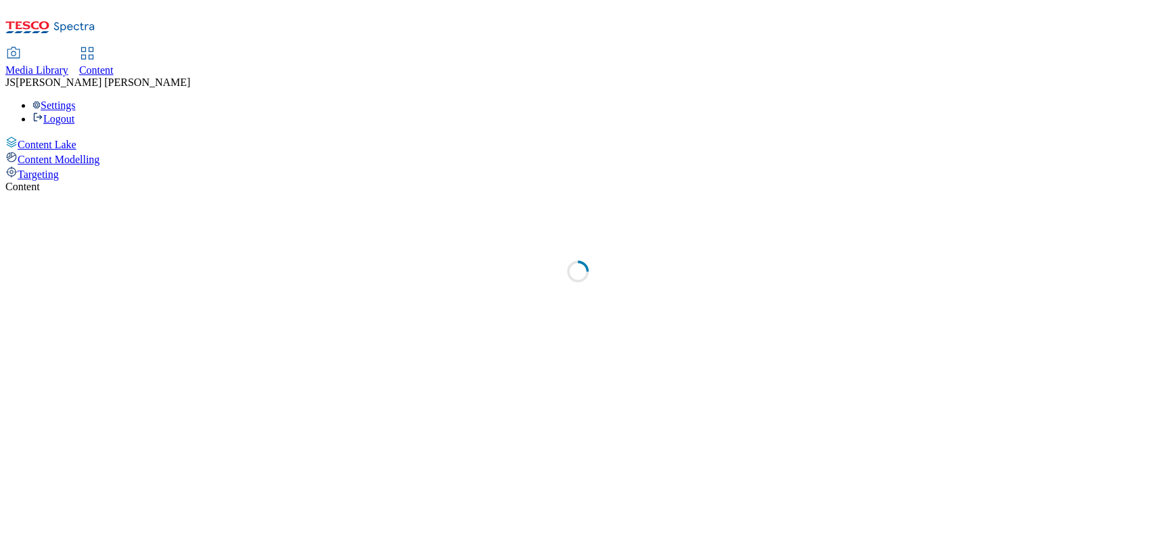
select select "ghs-[GEOGRAPHIC_DATA]"
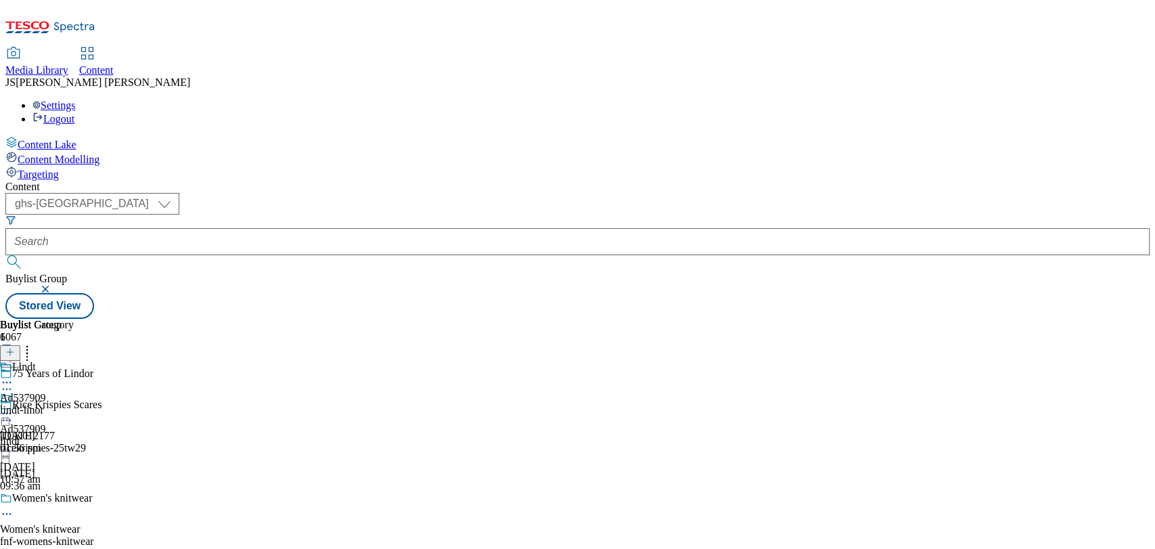
scroll to position [150, 0]
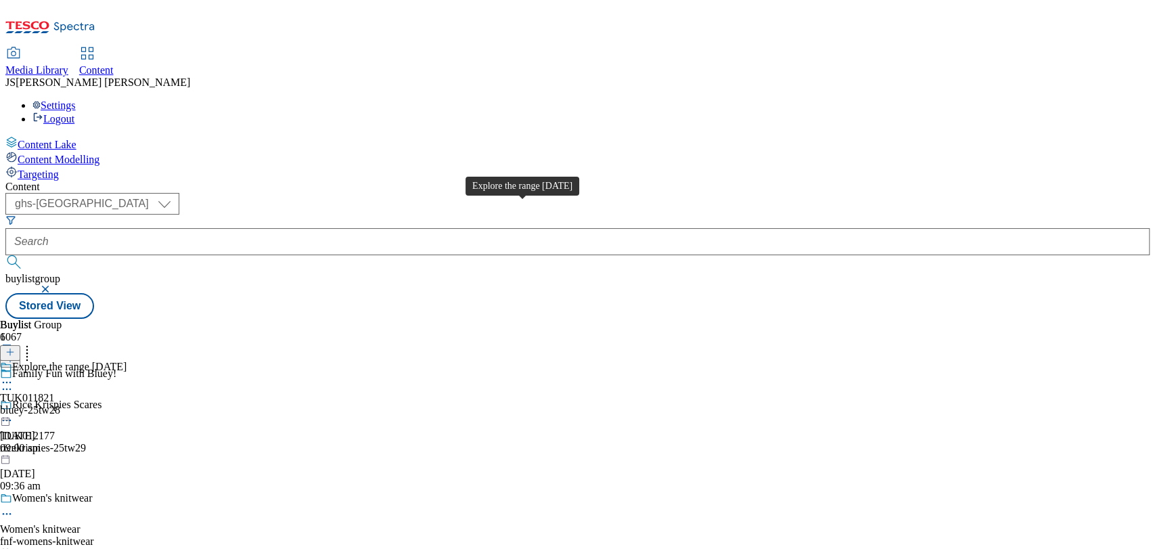
click at [127, 361] on div "Explore the range [DATE]" at bounding box center [69, 367] width 114 height 12
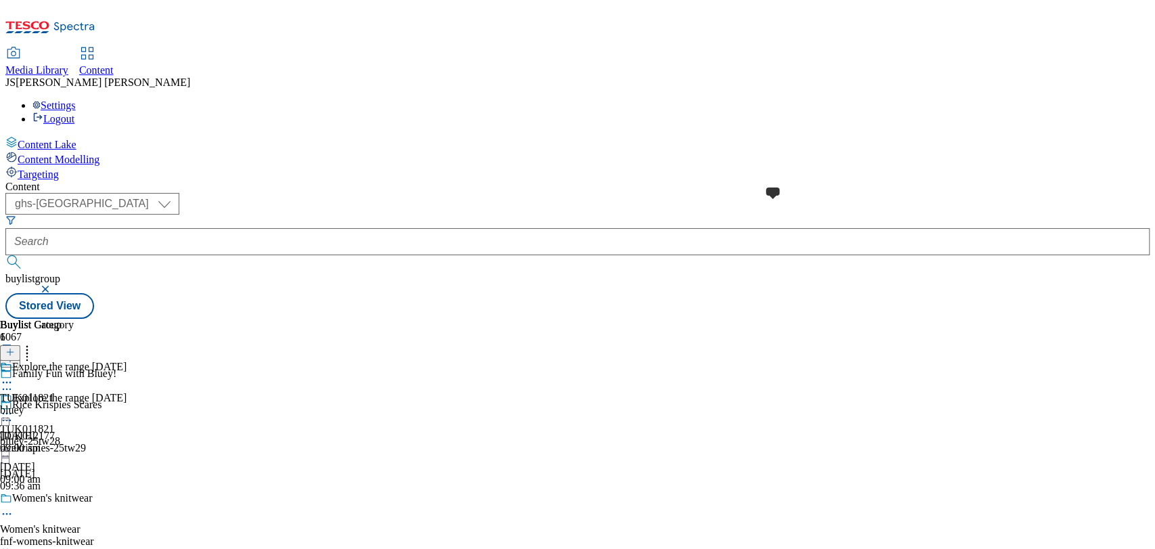
click at [12, 361] on span at bounding box center [12, 368] width 0 height 15
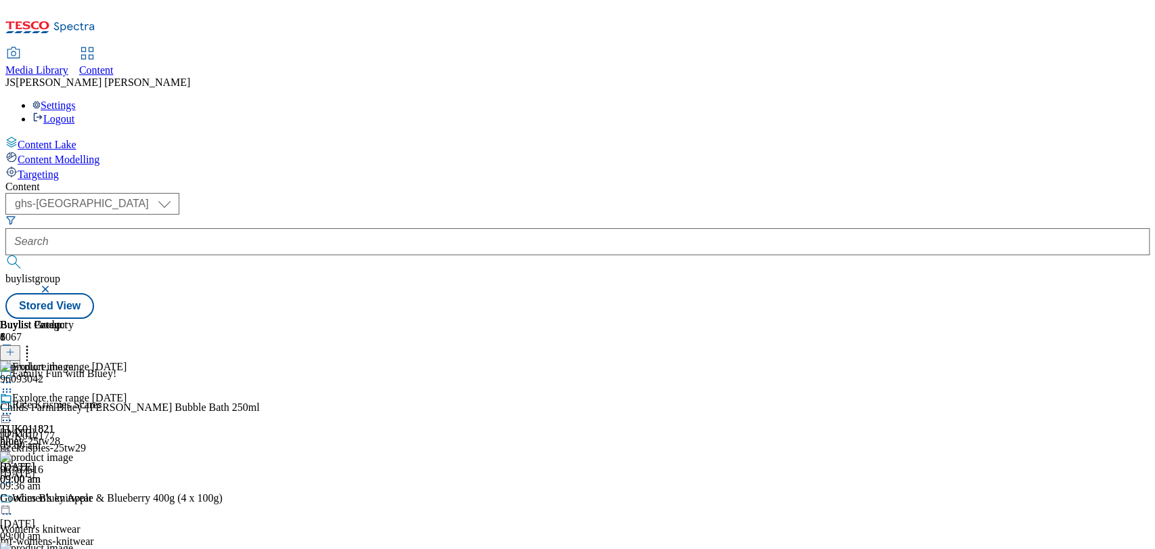
click at [14, 407] on icon at bounding box center [7, 414] width 14 height 14
click at [112, 522] on span "Open Preview Url" at bounding box center [77, 536] width 70 height 10
click at [127, 413] on div "Explore the range [DATE] TUK011821 bluey-25tw28 [DATE] 09:00 am" at bounding box center [63, 438] width 127 height 93
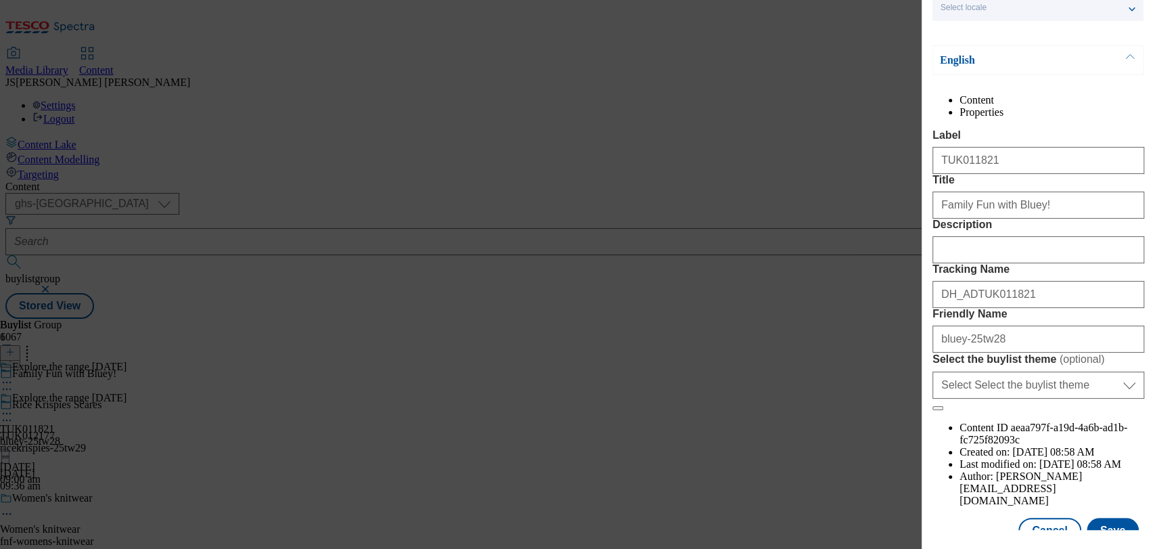
scroll to position [150, 0]
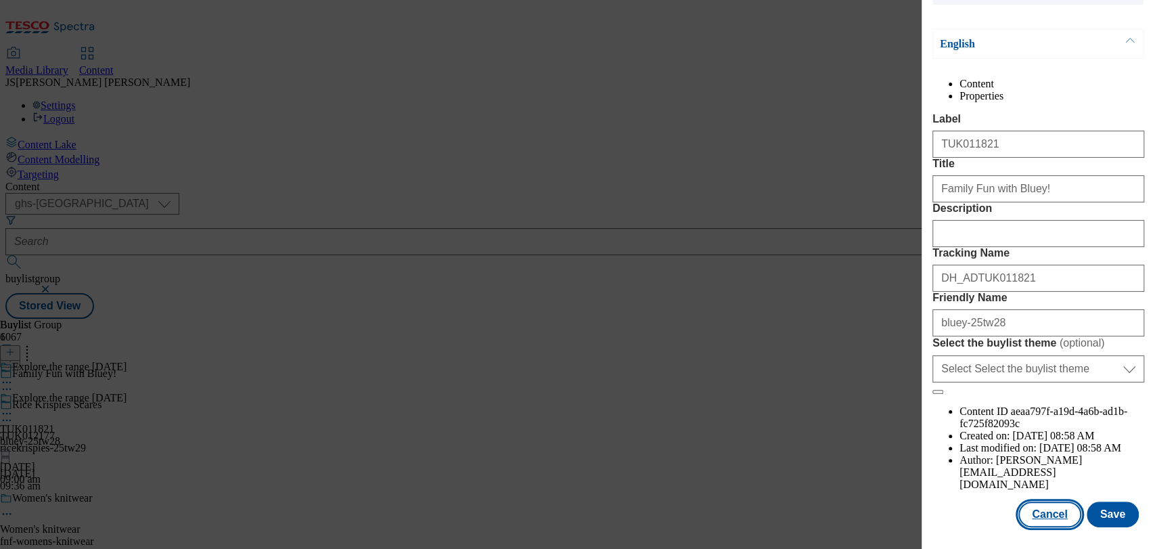
click at [1038, 502] on button "Cancel" at bounding box center [1050, 515] width 62 height 26
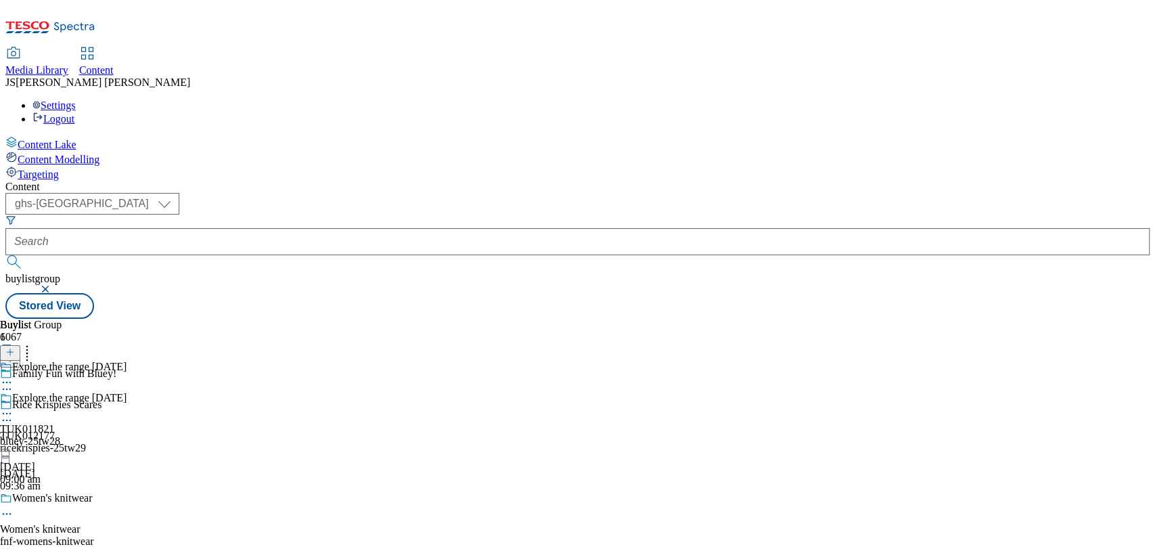
scroll to position [93, 0]
click at [14, 407] on icon at bounding box center [7, 414] width 14 height 14
click at [63, 434] on button "Edit" at bounding box center [45, 442] width 36 height 16
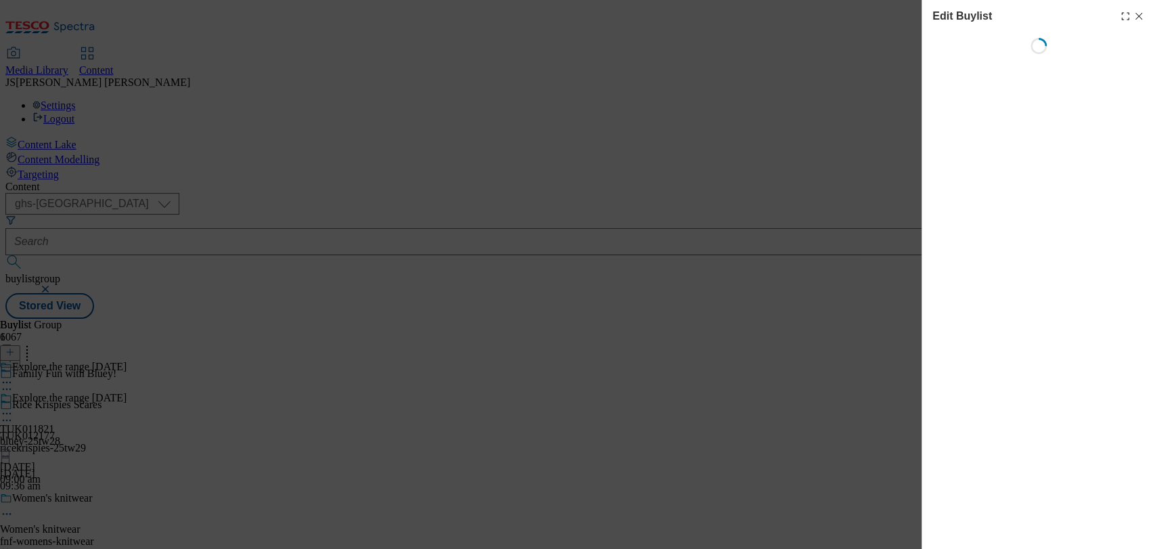
select select "evergreen"
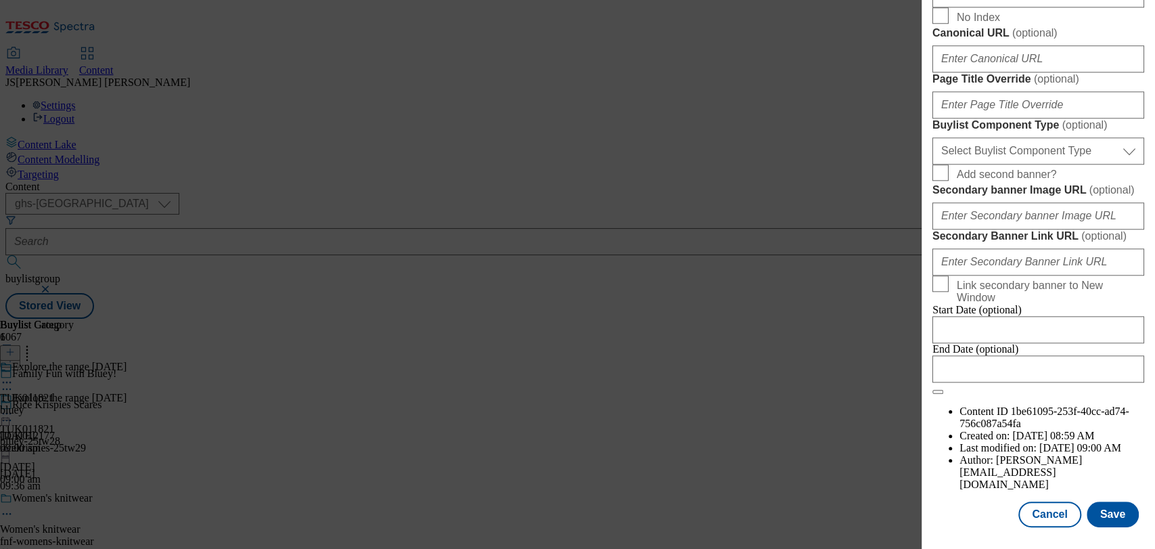
scroll to position [1259, 0]
click at [784, 290] on div "Edit Buylist Locale Select locale English Welsh Tags 1 tags selected fnf market…" at bounding box center [577, 274] width 1155 height 549
click at [1045, 504] on button "Cancel" at bounding box center [1050, 515] width 62 height 26
select select "evergreen"
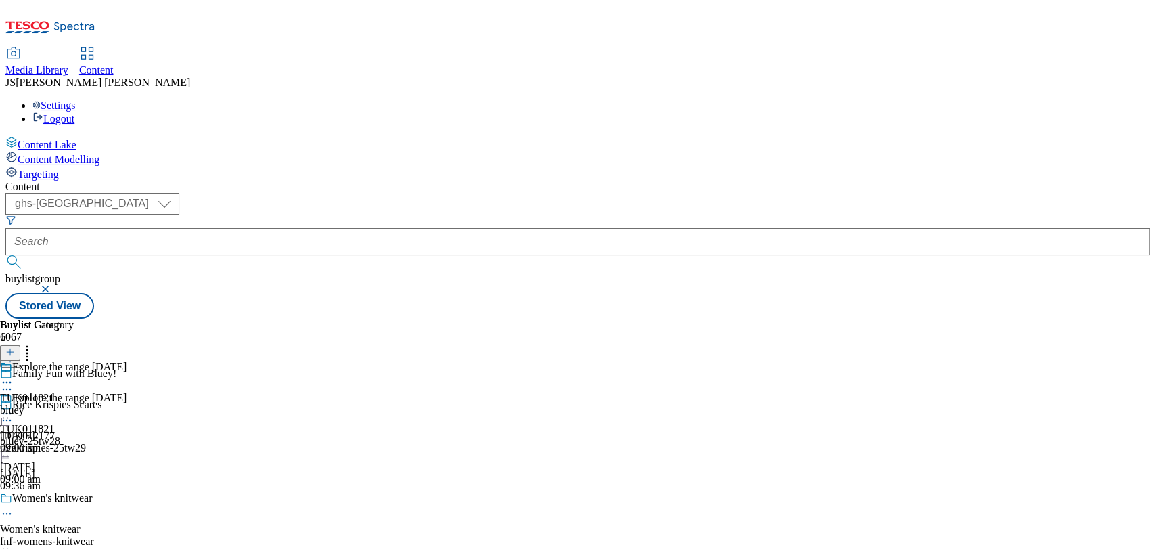
scroll to position [1200, 0]
click at [74, 361] on div "TUK011821 bluey [DATE] 09:00 am" at bounding box center [37, 407] width 74 height 93
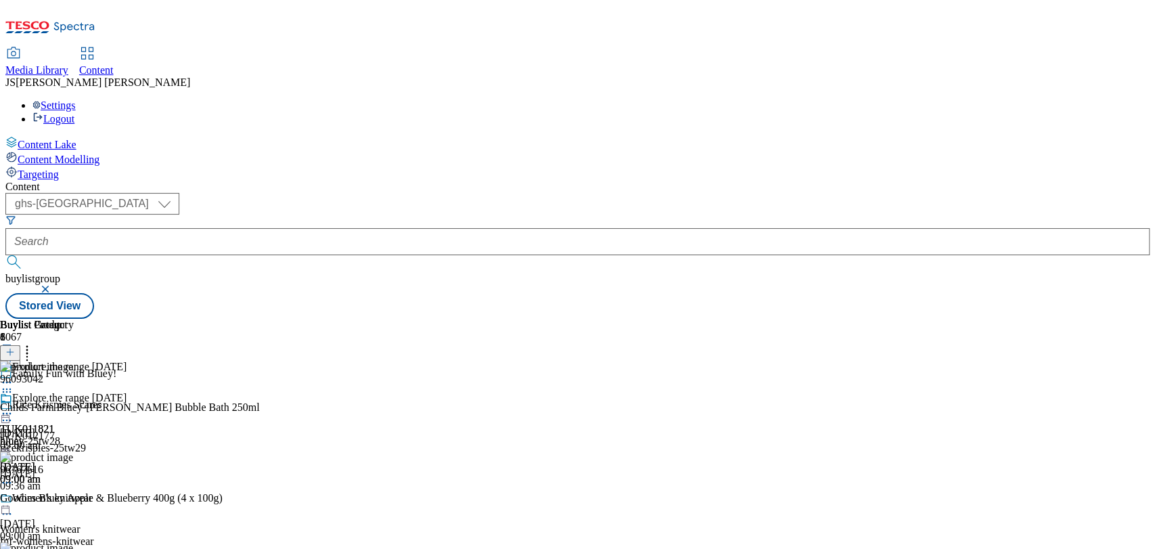
click at [12, 413] on circle at bounding box center [10, 414] width 2 height 2
click at [118, 434] on li "Edit" at bounding box center [72, 442] width 91 height 16
click at [8, 413] on circle at bounding box center [7, 414] width 2 height 2
click at [58, 437] on span "Edit" at bounding box center [50, 442] width 16 height 10
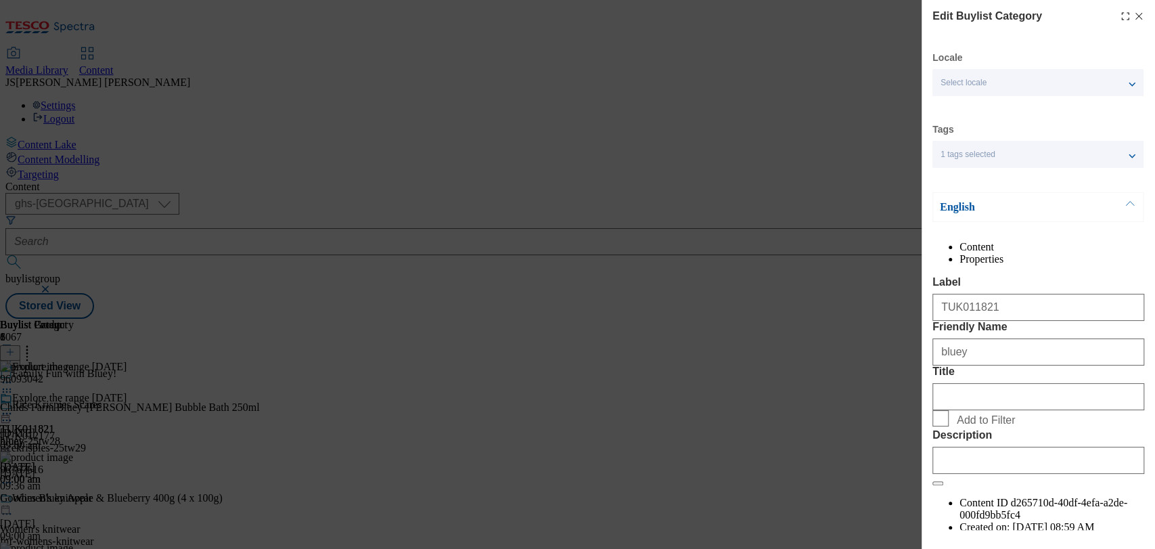
scroll to position [127, 0]
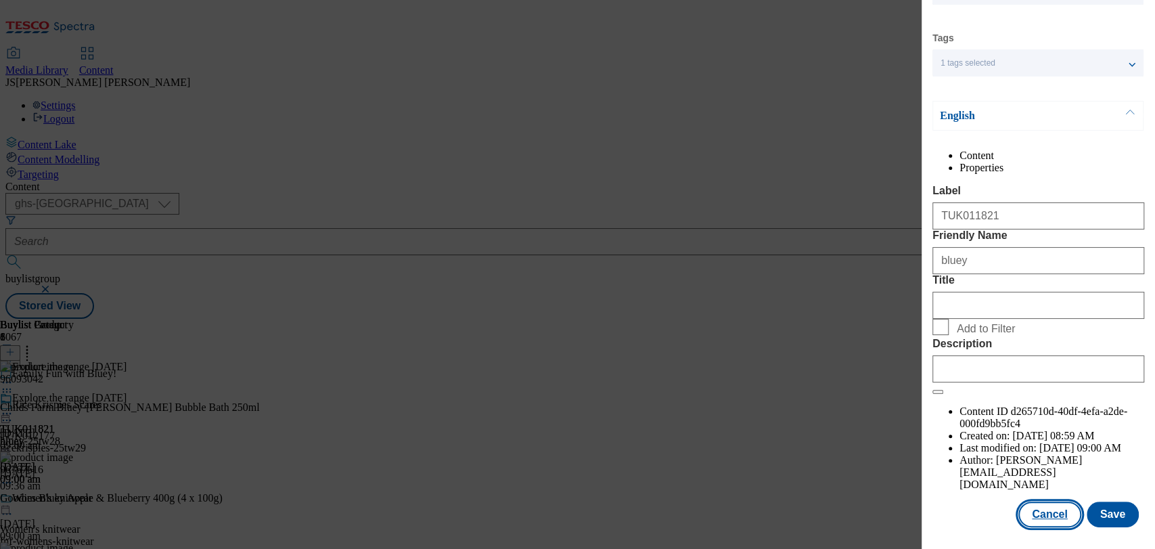
click at [1056, 507] on button "Cancel" at bounding box center [1050, 515] width 62 height 26
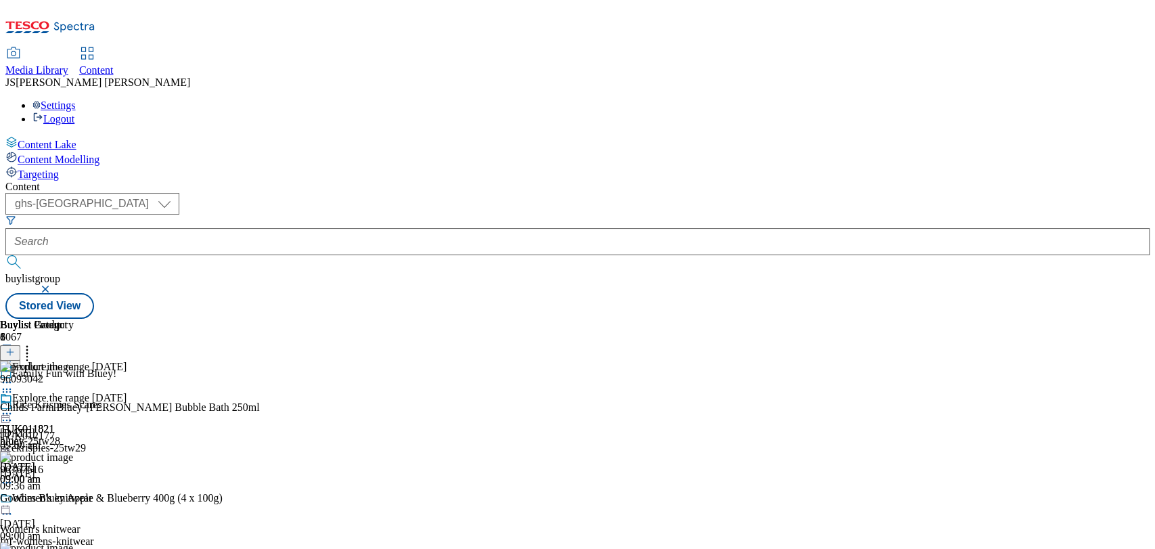
scroll to position [68, 0]
click at [14, 407] on icon at bounding box center [7, 414] width 14 height 14
click at [118, 434] on li "Edit" at bounding box center [72, 442] width 91 height 16
click at [14, 407] on icon at bounding box center [7, 414] width 14 height 14
click at [58, 437] on span "Edit" at bounding box center [50, 442] width 16 height 10
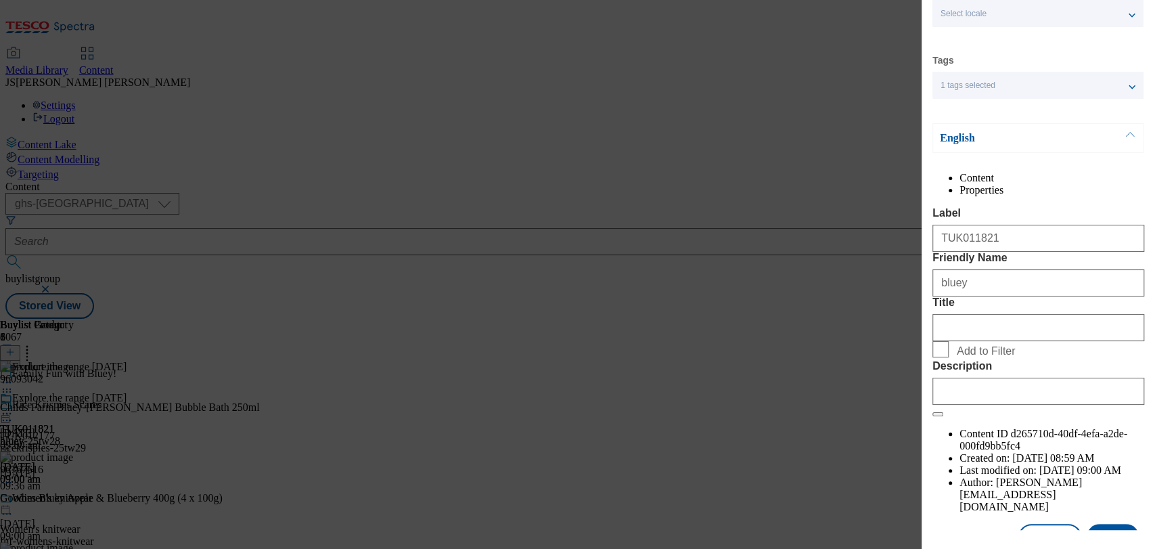
scroll to position [127, 0]
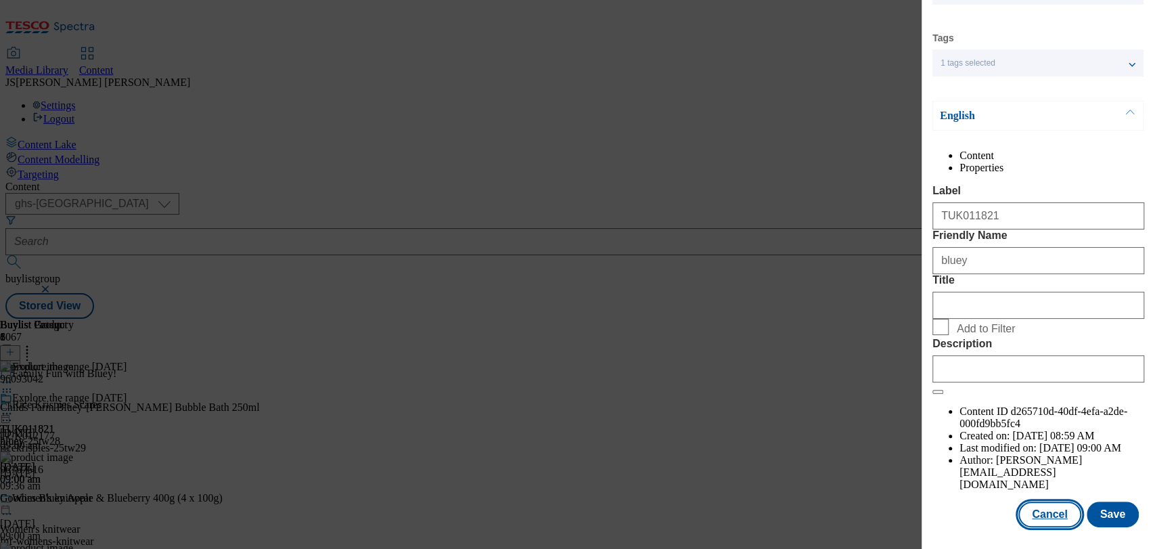
click at [1019, 505] on button "Cancel" at bounding box center [1050, 515] width 62 height 26
